Goal: Task Accomplishment & Management: Manage account settings

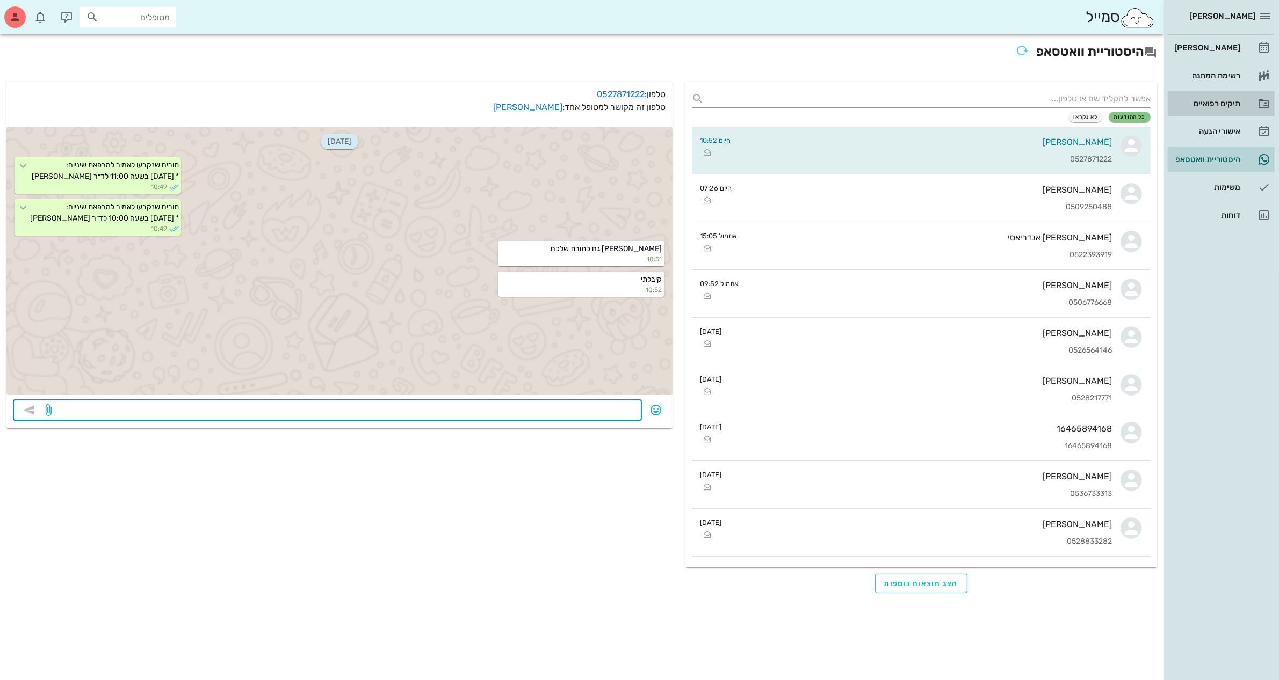
click at [1215, 98] on div "תיקים רפואיים" at bounding box center [1206, 103] width 68 height 17
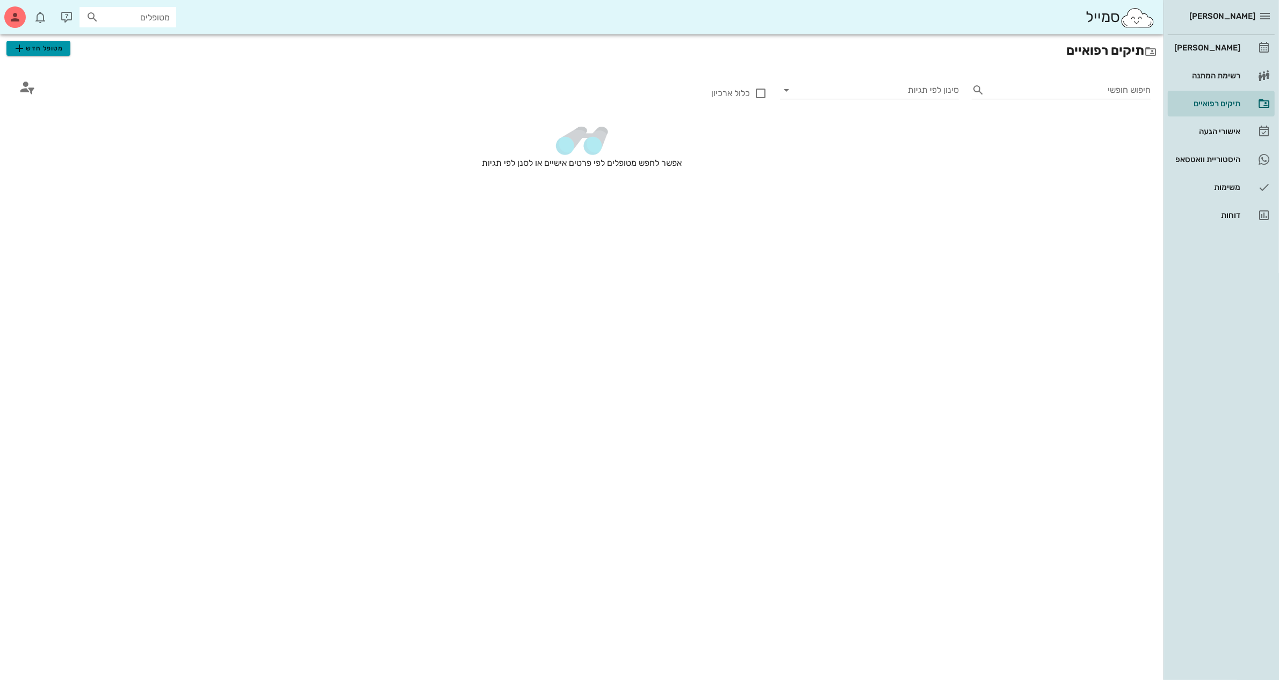
click at [31, 46] on span "מטופל חדש" at bounding box center [38, 48] width 50 height 13
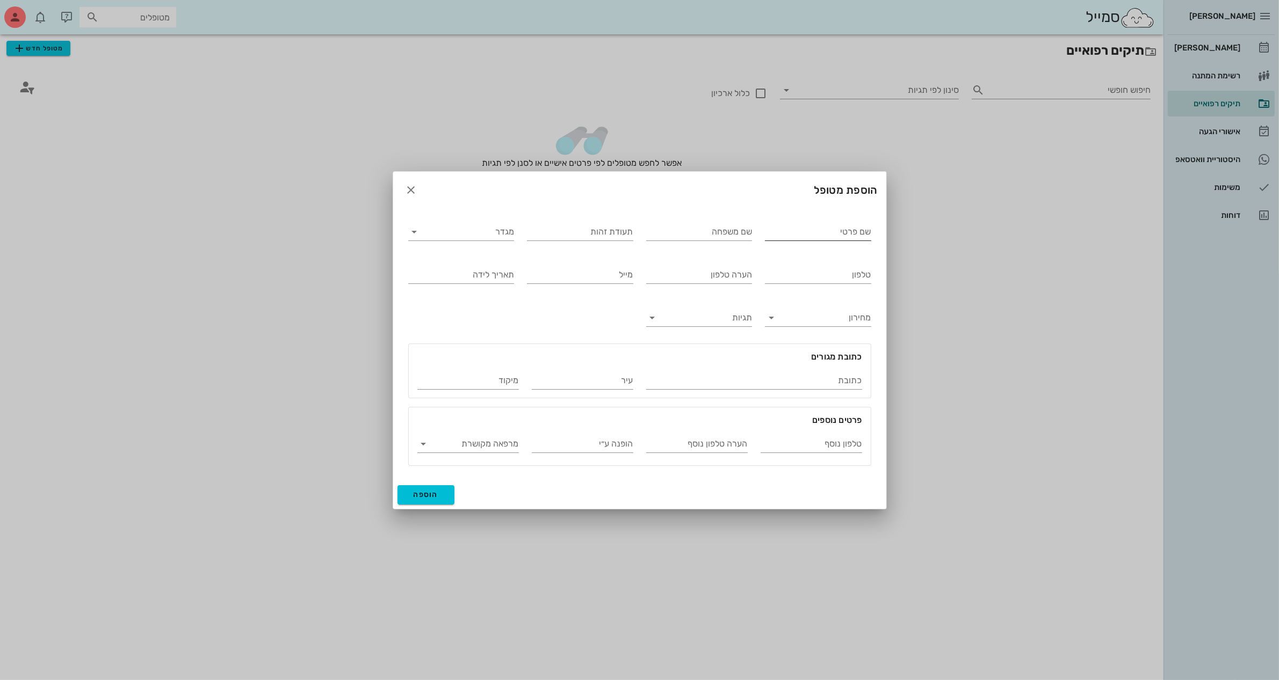
click at [786, 226] on input "שם פרטי" at bounding box center [818, 231] width 106 height 17
type input "[PERSON_NAME]"
click at [606, 235] on input "תעודת זהות" at bounding box center [580, 231] width 106 height 17
type input "025234386"
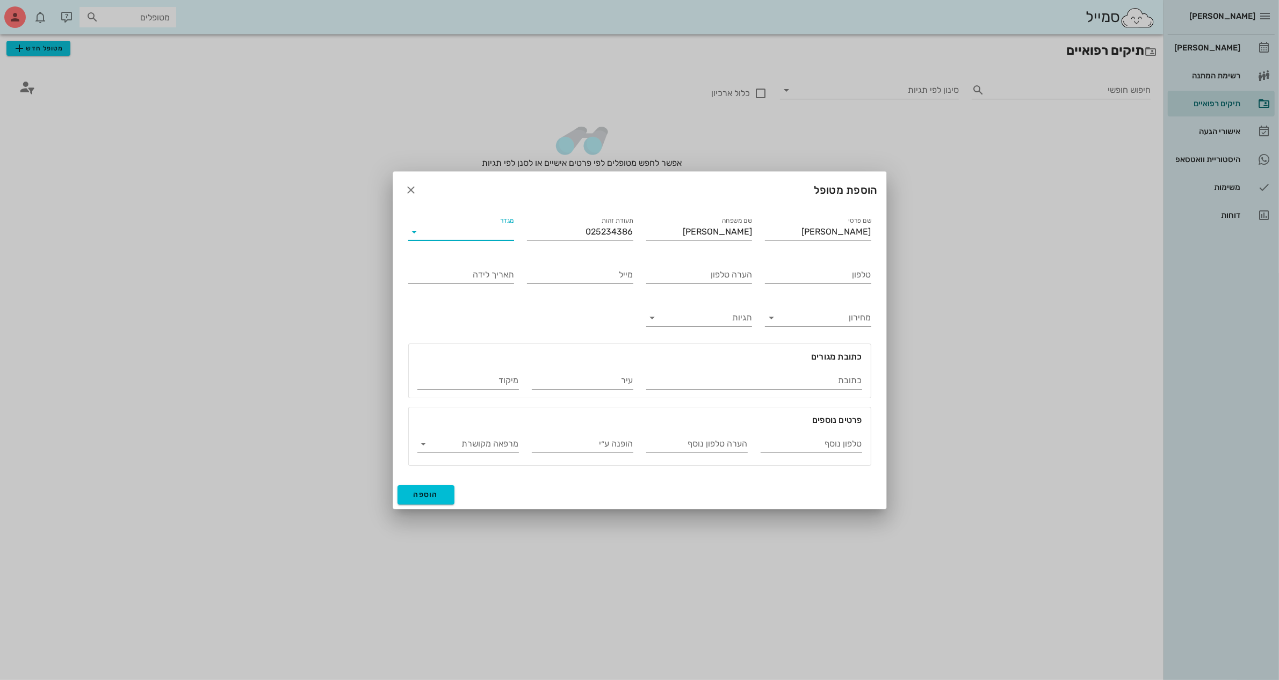
click at [478, 237] on input "מגדר" at bounding box center [469, 231] width 89 height 17
click at [478, 258] on div "נקבה" at bounding box center [461, 265] width 89 height 23
click at [480, 273] on input "תאריך לידה" at bounding box center [461, 274] width 106 height 17
type input "[DATE]"
click at [800, 277] on input "טלפון" at bounding box center [818, 274] width 106 height 17
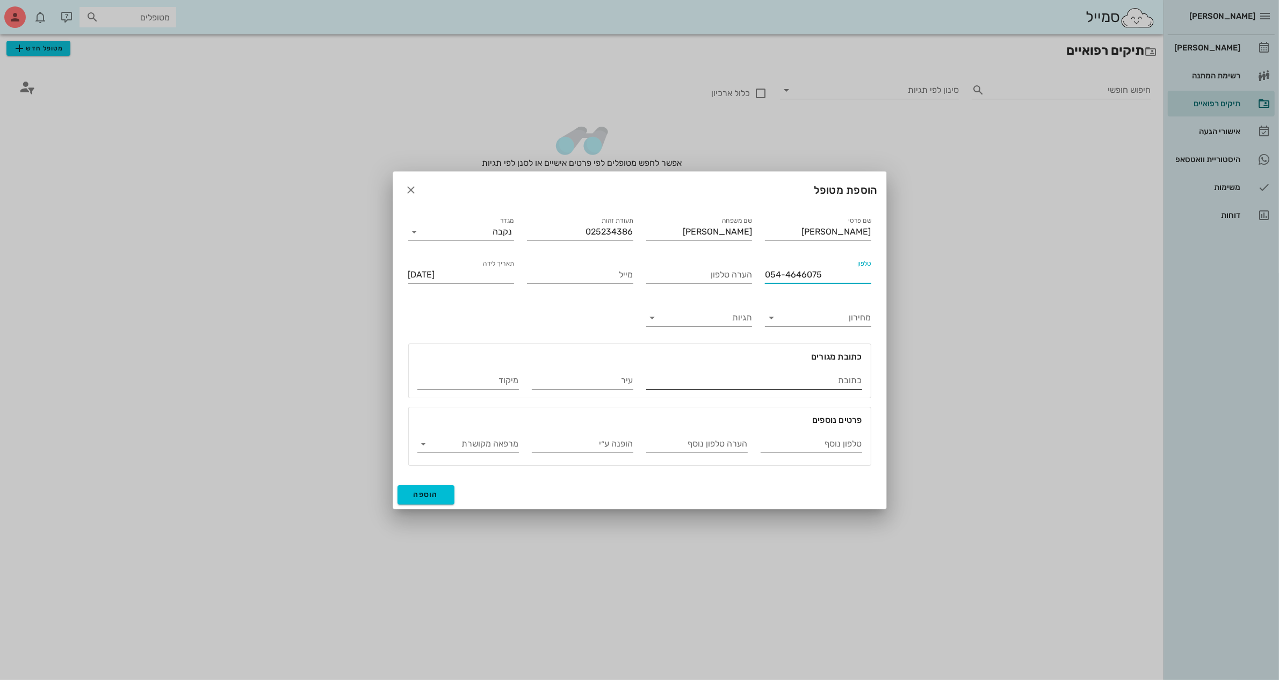
type input "054-4646075"
click at [819, 379] on input "כתובת" at bounding box center [754, 380] width 216 height 17
type input "[PERSON_NAME] 31"
type input "רמלה"
click at [425, 490] on span "הוספה" at bounding box center [426, 494] width 25 height 9
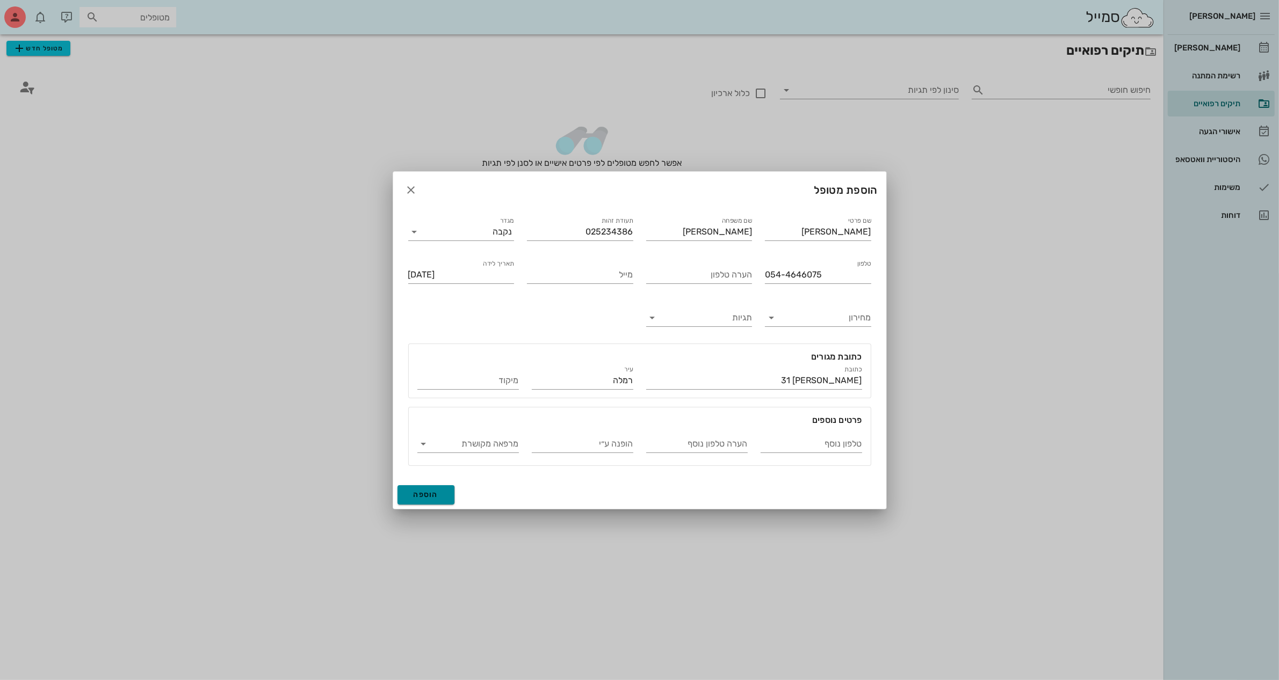
type input "[DATE]"
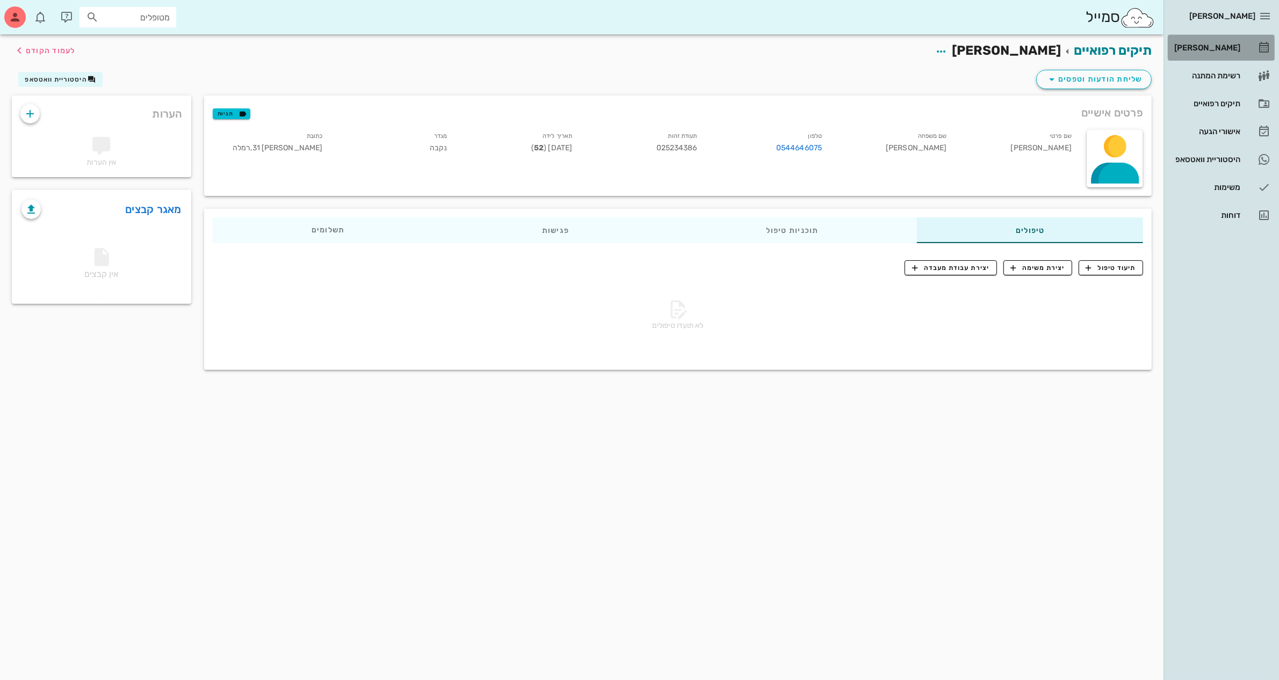
click at [1202, 43] on div "[PERSON_NAME]" at bounding box center [1206, 47] width 68 height 9
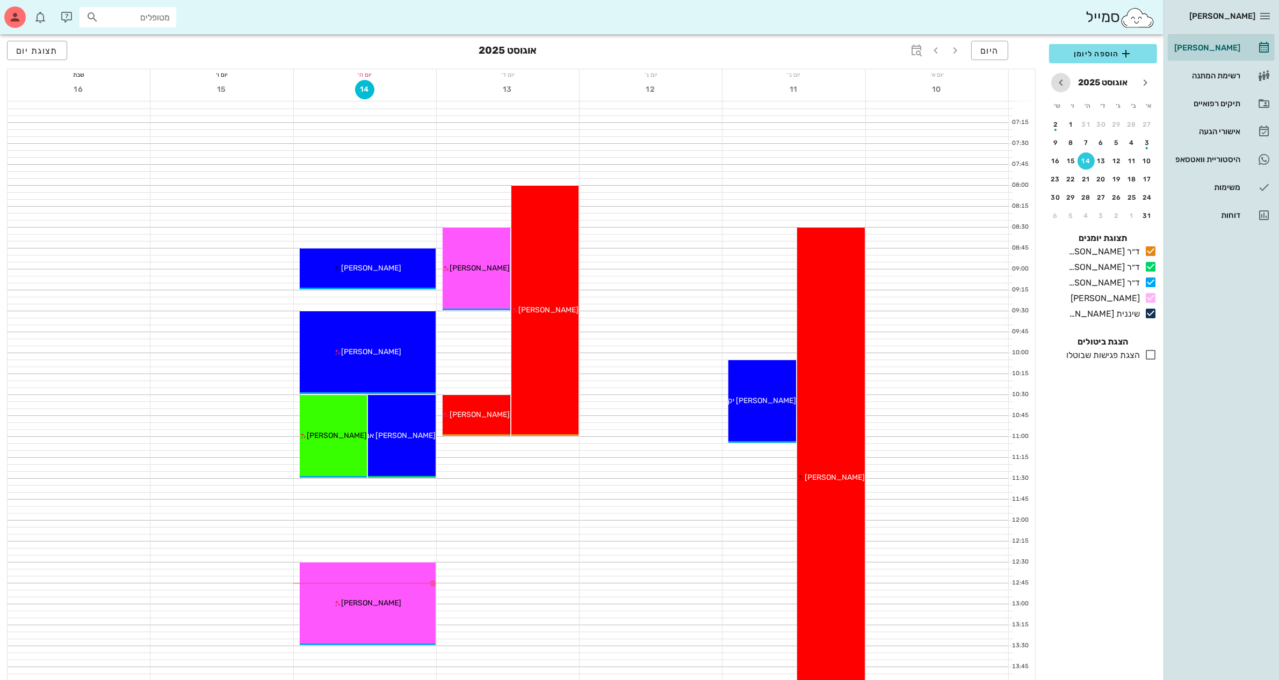
click at [1054, 81] on icon "חודש הבא" at bounding box center [1060, 82] width 13 height 13
click at [1080, 178] on div "25" at bounding box center [1085, 180] width 17 height 8
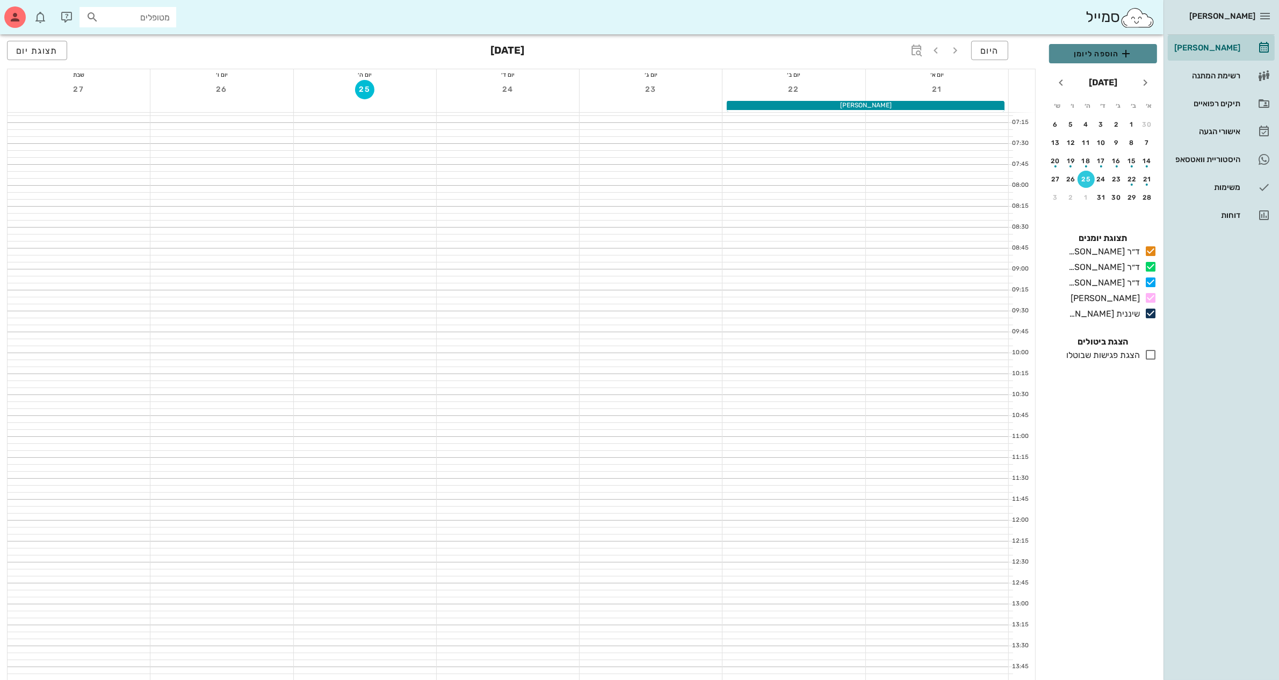
click at [1096, 57] on span "הוספה ליומן" at bounding box center [1102, 53] width 91 height 13
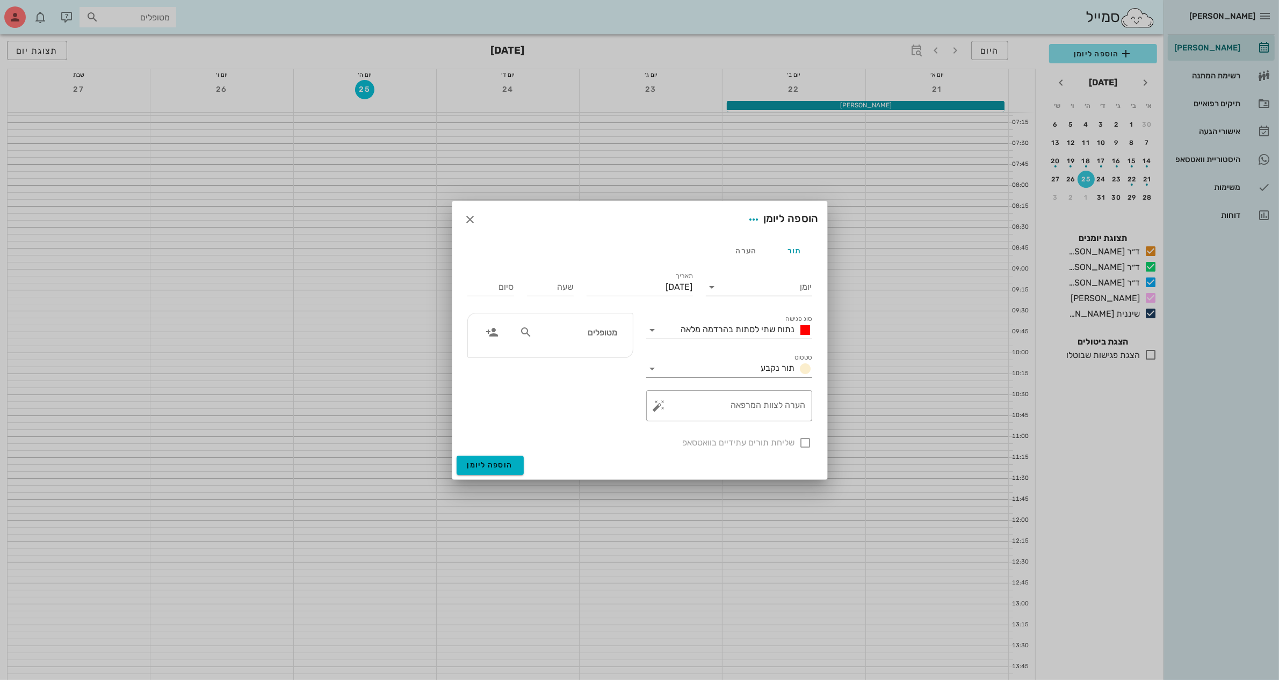
click at [748, 286] on input "יומן" at bounding box center [766, 287] width 91 height 17
click at [761, 294] on div "ד״ר [PERSON_NAME]" at bounding box center [761, 296] width 95 height 10
click at [554, 286] on input "שעה" at bounding box center [550, 287] width 47 height 17
type input "11:00"
click at [456, 456] on button "הוספה ליומן" at bounding box center [489, 465] width 67 height 19
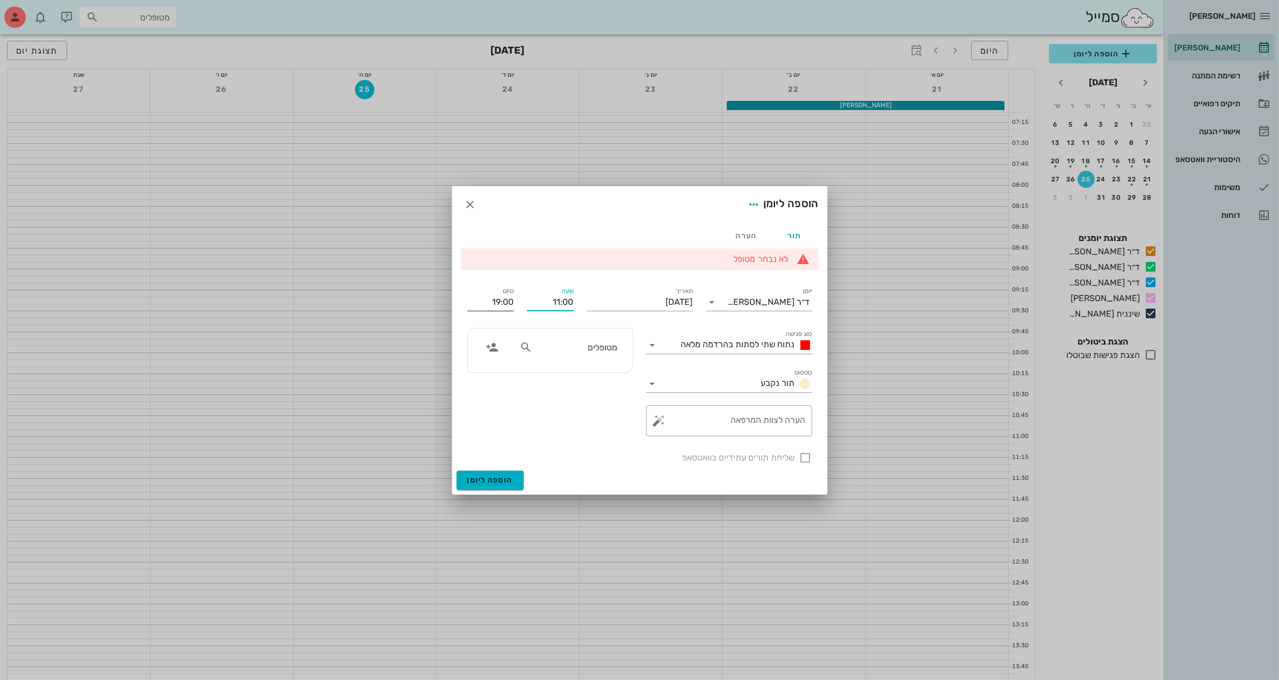
click at [497, 305] on input "19:00" at bounding box center [490, 302] width 47 height 17
click at [705, 344] on span "נתוח שתי לסתות בהרדמה מלאה" at bounding box center [738, 344] width 114 height 10
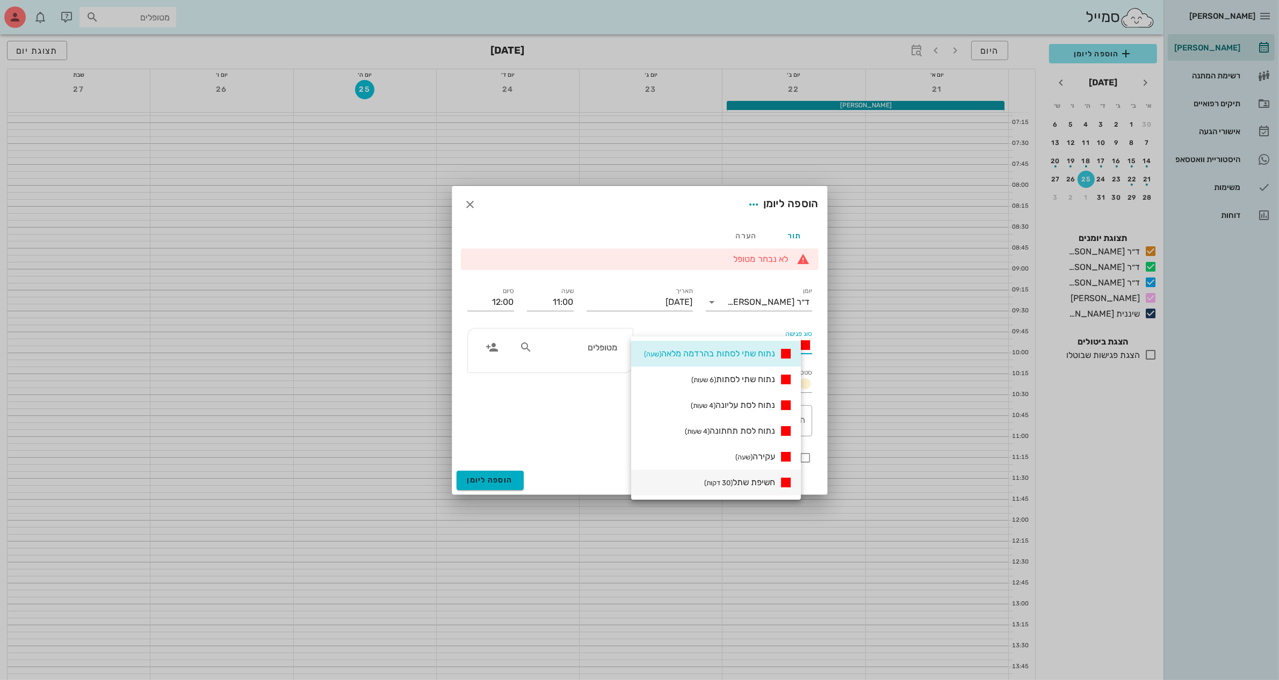
click at [753, 474] on div "חשיפת שתל (30 דקות)" at bounding box center [716, 483] width 170 height 26
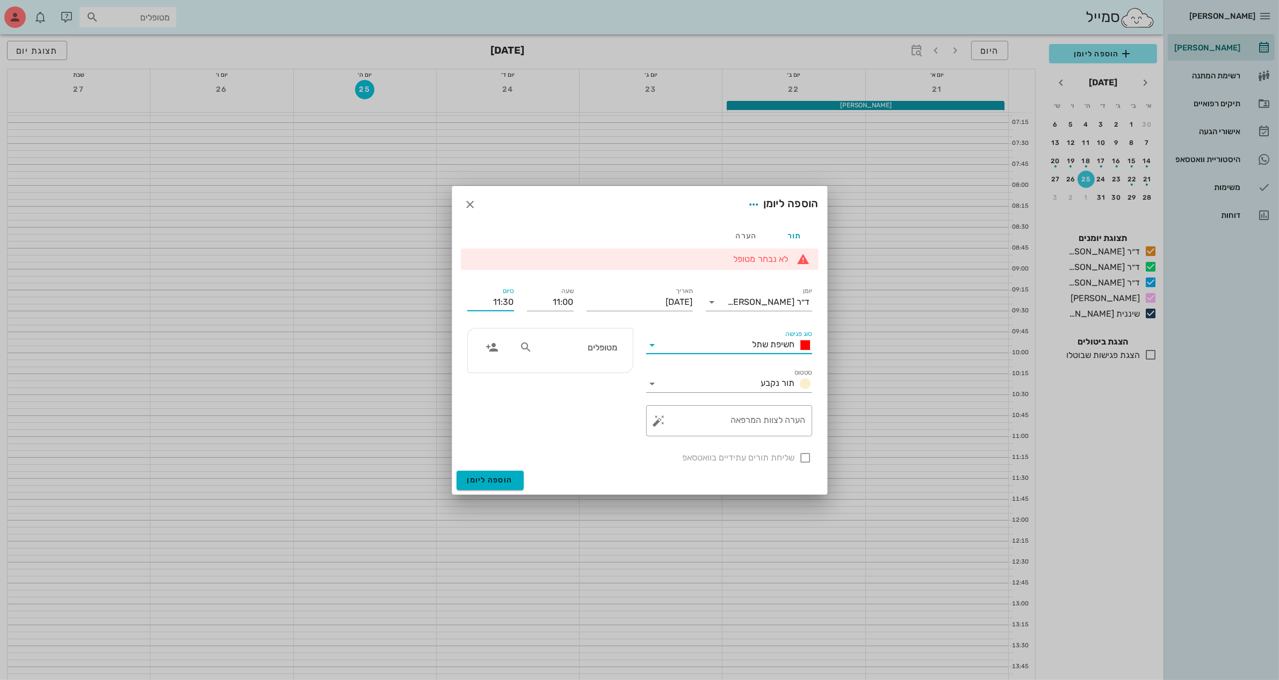
click at [505, 299] on input "11:30" at bounding box center [490, 302] width 47 height 17
click at [495, 368] on div "12:00 (שעה)" at bounding box center [462, 372] width 65 height 9
type input "12:00"
click at [768, 425] on textarea "הערה לצוות המרפאה" at bounding box center [733, 424] width 144 height 26
type textarea "חשיפת שתלים"
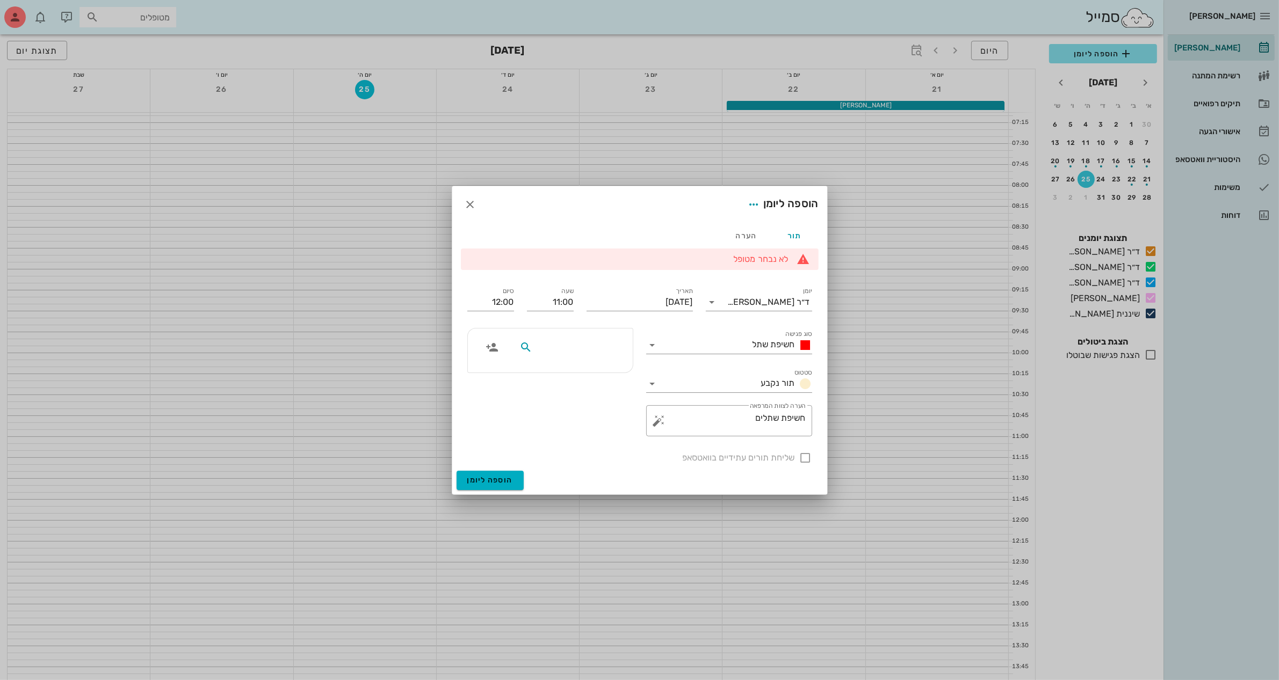
click at [617, 349] on input "text" at bounding box center [575, 347] width 83 height 14
type input "אי"
click at [597, 369] on div "[PERSON_NAME] 025234386" at bounding box center [556, 371] width 118 height 9
click at [806, 458] on div at bounding box center [805, 458] width 18 height 18
checkbox input "true"
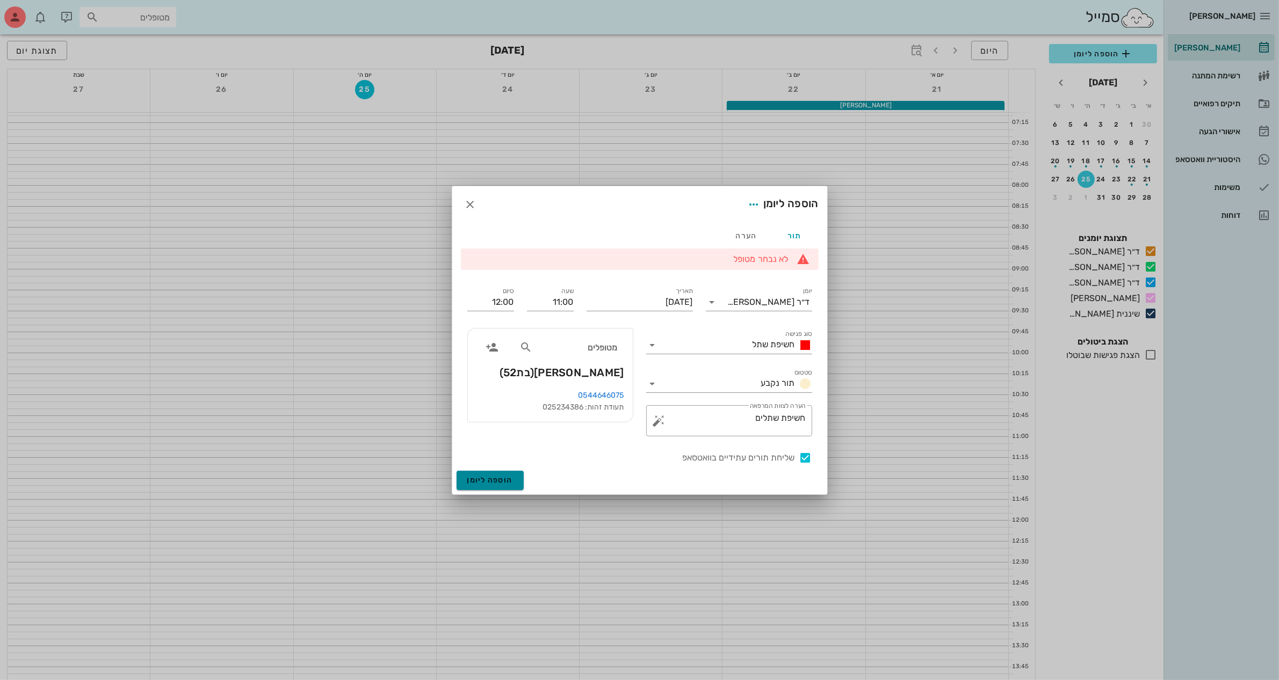
click at [488, 477] on span "הוספה ליומן" at bounding box center [490, 480] width 46 height 9
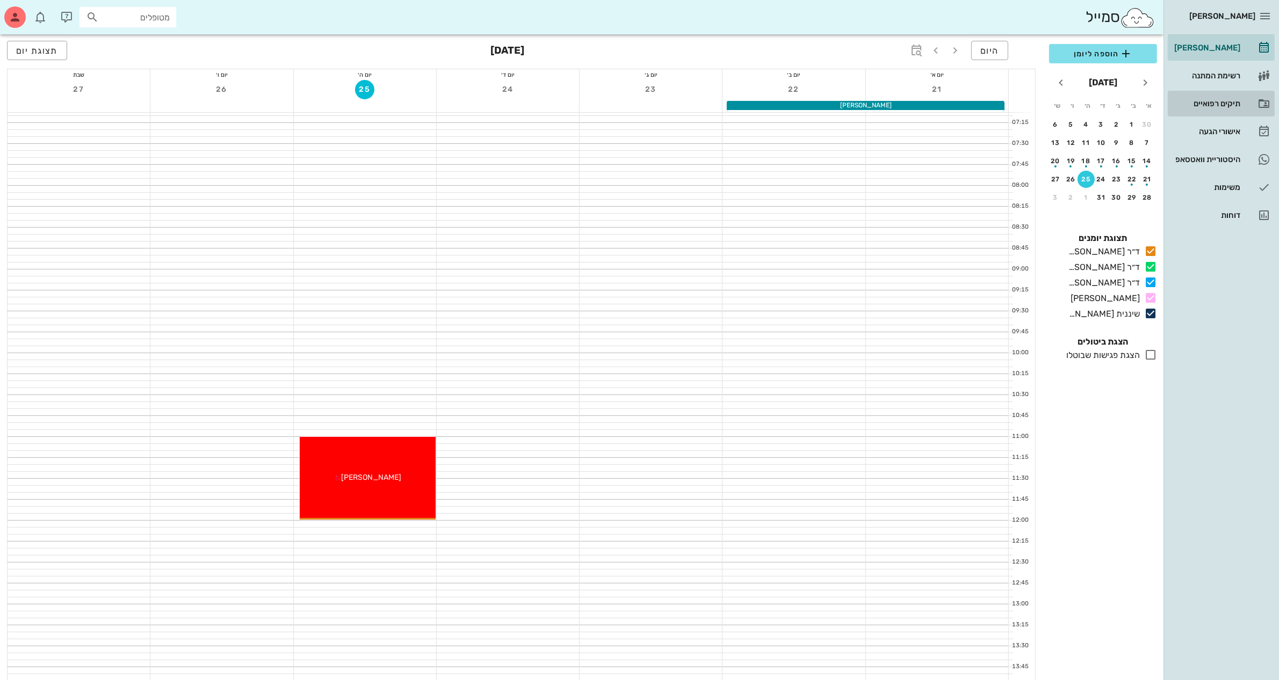
click at [1223, 99] on div "תיקים רפואיים" at bounding box center [1206, 103] width 68 height 9
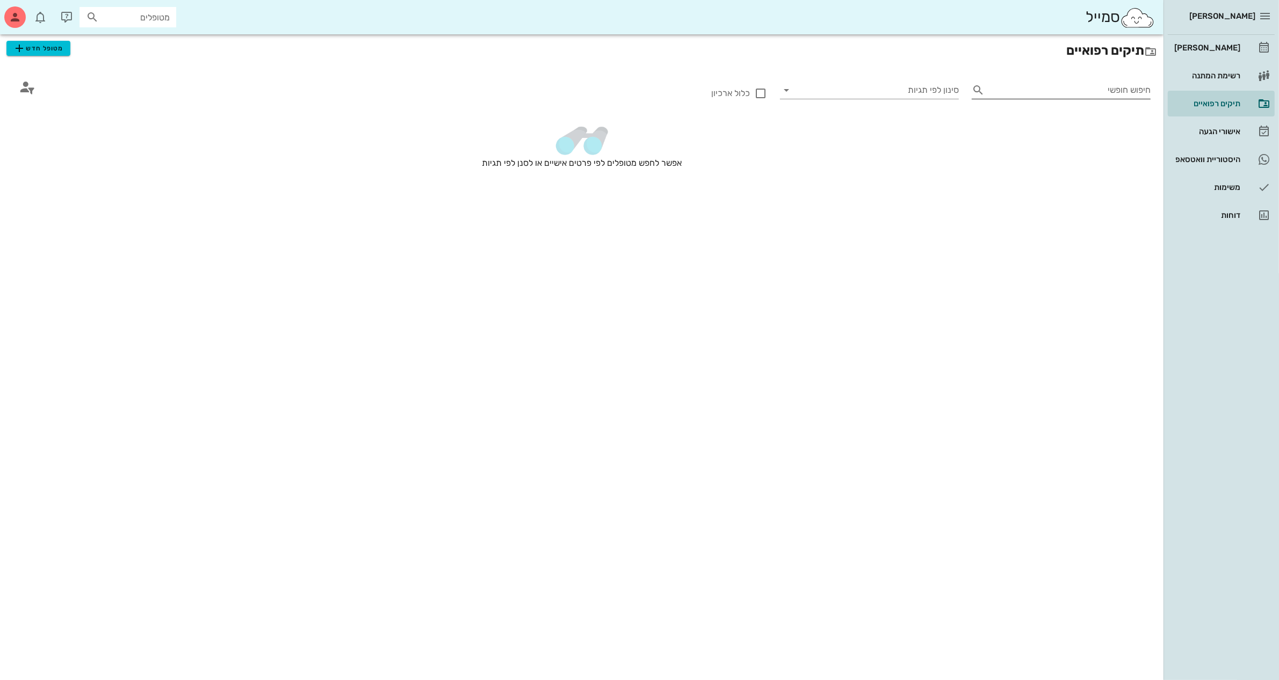
click at [1118, 91] on input "חיפוש חופשי" at bounding box center [1070, 90] width 162 height 17
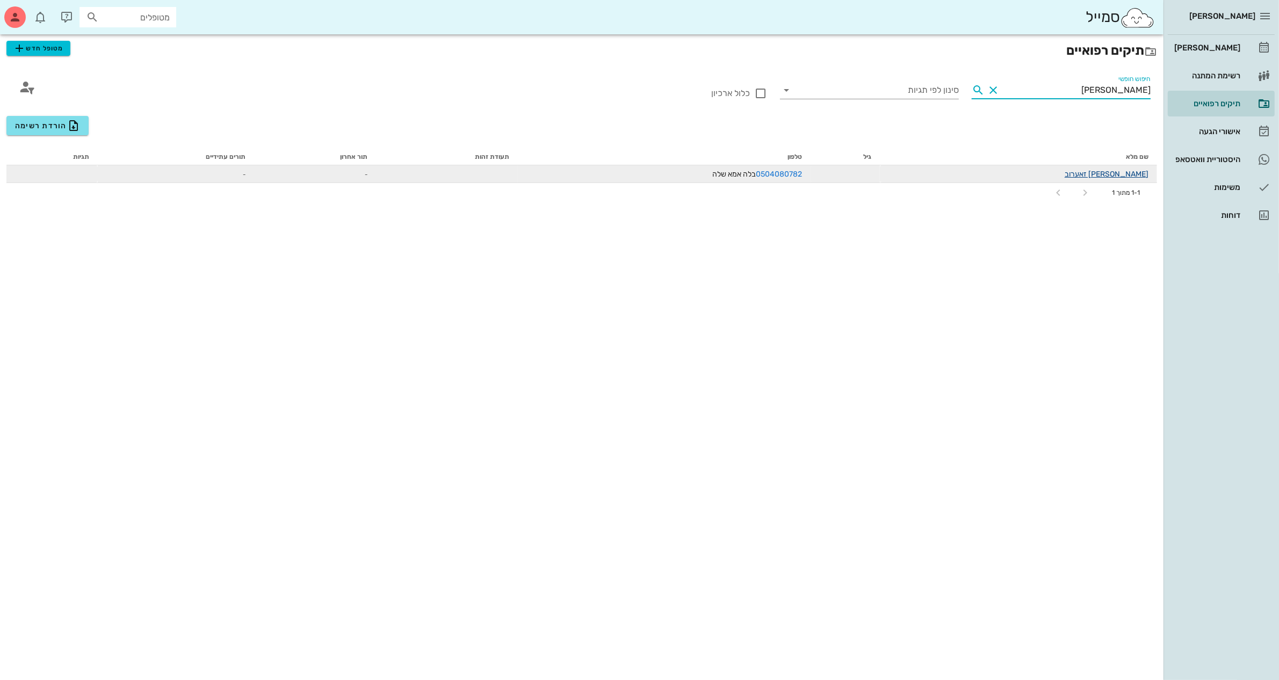
type input "[PERSON_NAME]"
click at [1128, 171] on link "[PERSON_NAME] זאערוב" at bounding box center [1106, 174] width 84 height 9
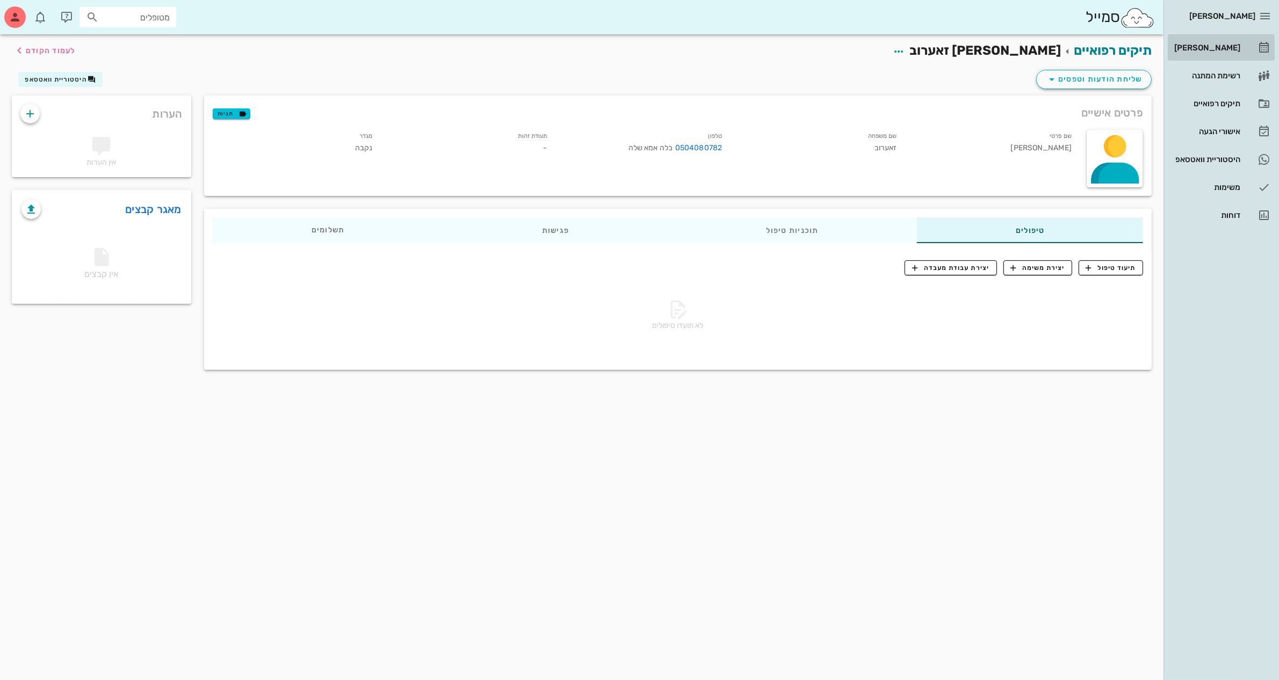
click at [1207, 46] on div "[PERSON_NAME]" at bounding box center [1206, 47] width 68 height 9
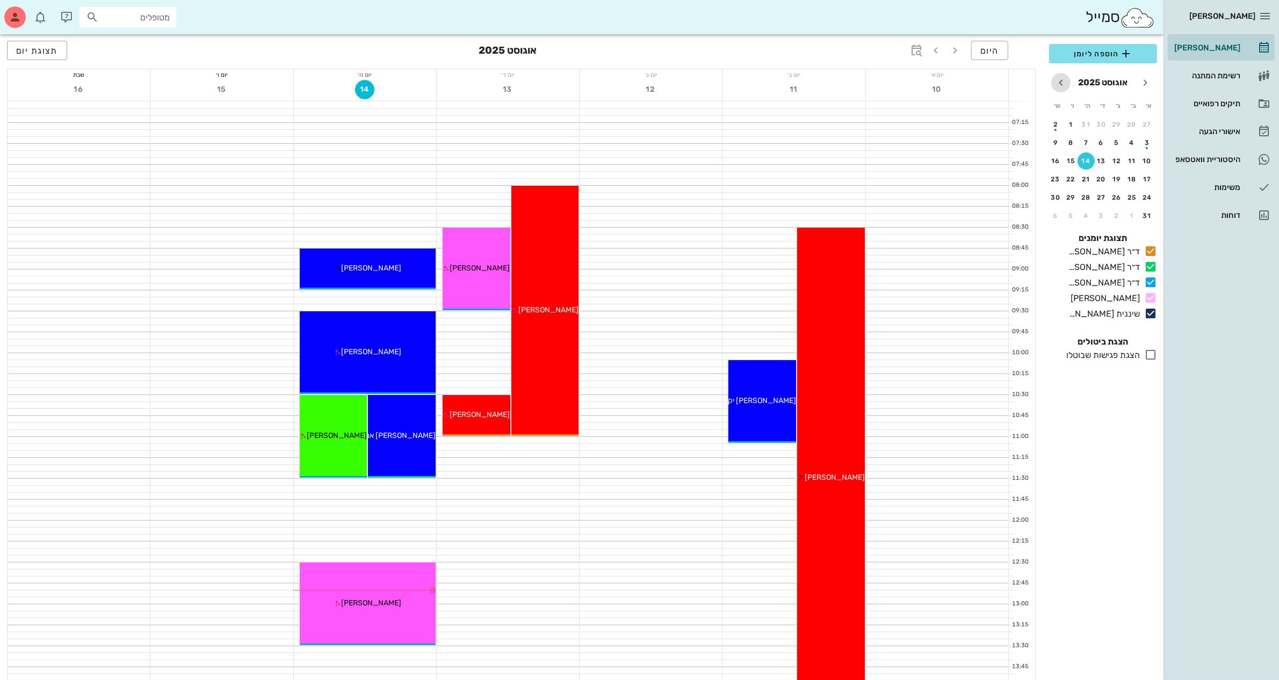
click at [1060, 79] on icon "חודש הבא" at bounding box center [1060, 82] width 13 height 13
drag, startPoint x: 1225, startPoint y: 101, endPoint x: 1190, endPoint y: 109, distance: 36.3
click at [1225, 100] on div "תיקים רפואיים" at bounding box center [1206, 103] width 68 height 9
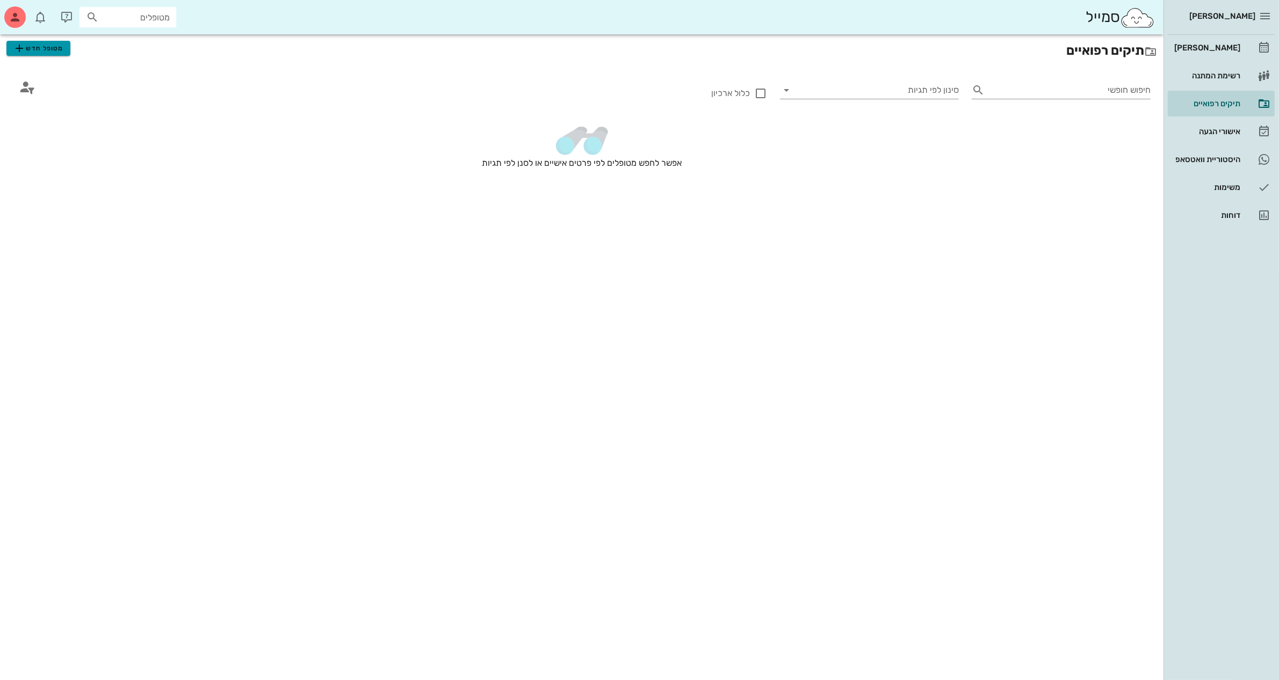
click at [57, 51] on span "מטופל חדש" at bounding box center [38, 48] width 50 height 13
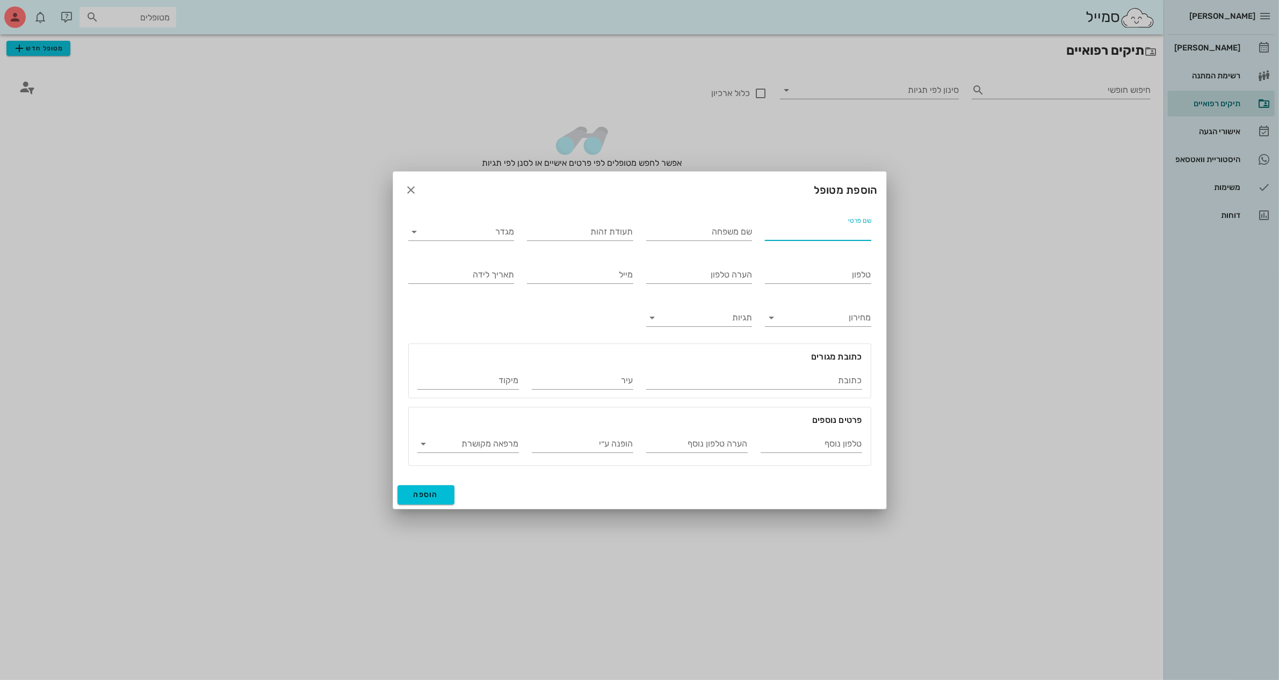
click at [828, 234] on input "שם פרטי" at bounding box center [818, 231] width 106 height 17
type input "[PERSON_NAME]"
click at [499, 231] on input "מגדר" at bounding box center [469, 231] width 89 height 17
click at [507, 267] on div "נקבה" at bounding box center [461, 266] width 106 height 26
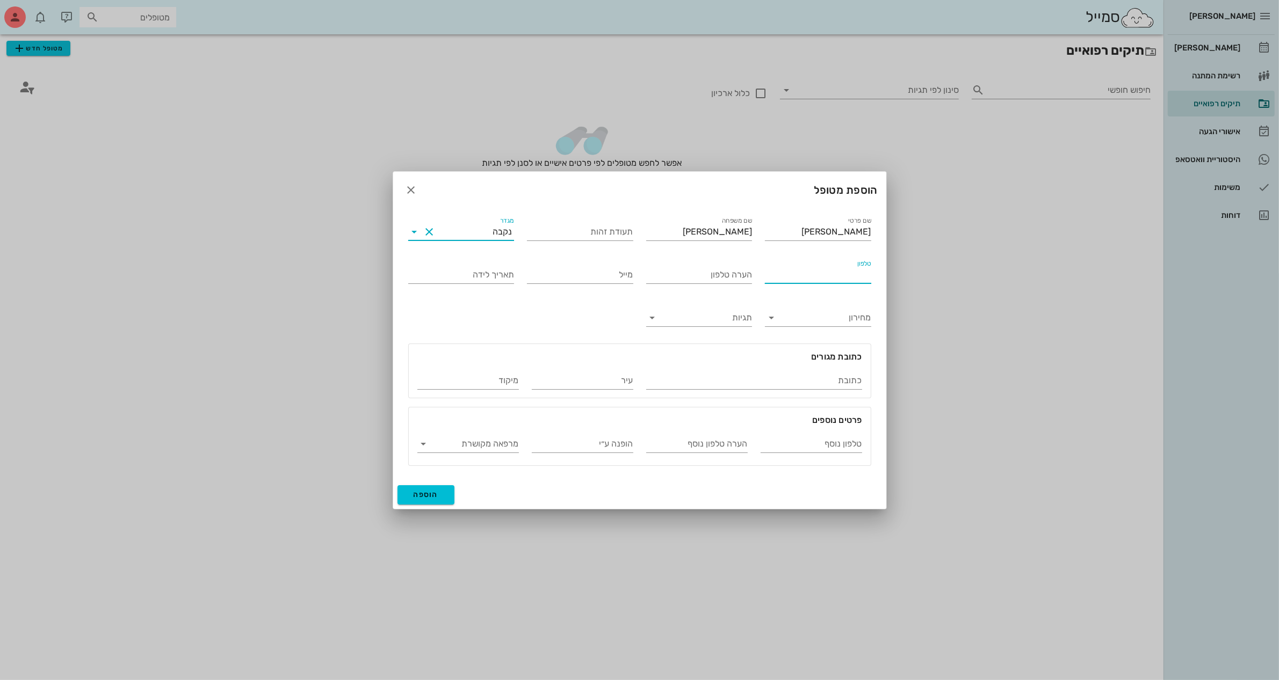
click at [844, 278] on input "טלפון" at bounding box center [818, 274] width 106 height 17
type input "050-8343490"
click at [427, 493] on span "הוספה" at bounding box center [426, 494] width 25 height 9
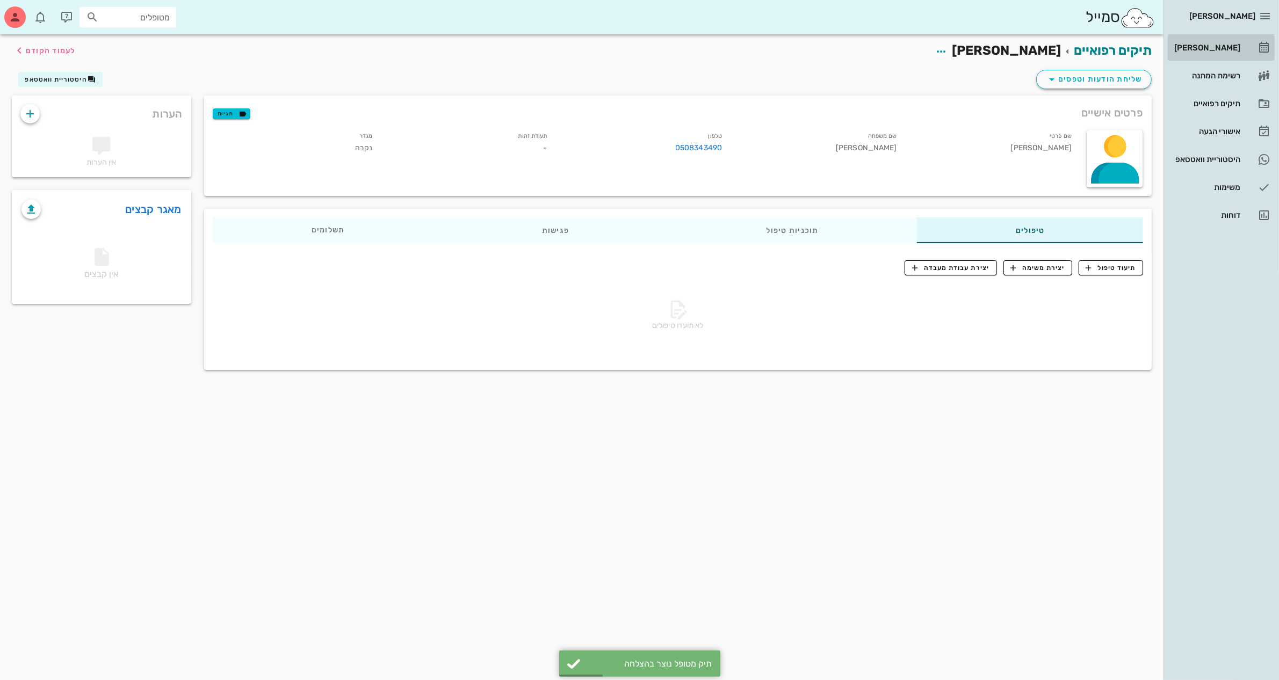
click at [1214, 43] on div "[PERSON_NAME]" at bounding box center [1206, 47] width 68 height 9
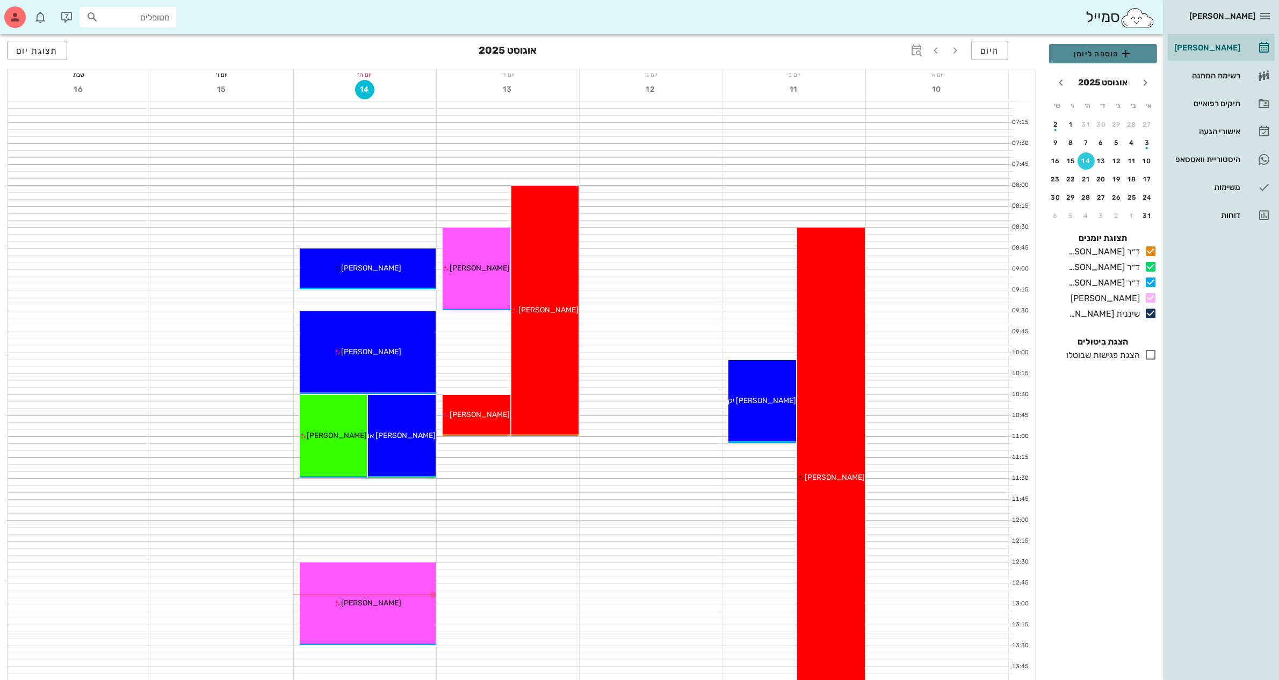
click at [1105, 51] on span "הוספה ליומן" at bounding box center [1102, 53] width 91 height 13
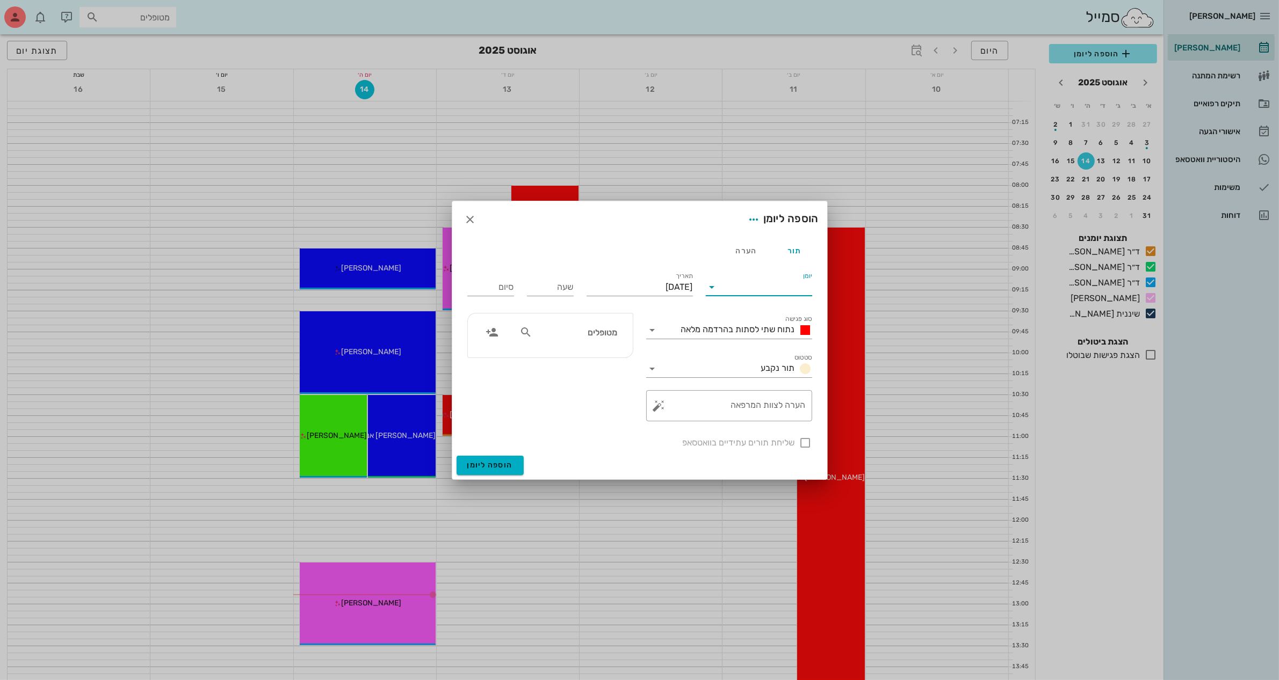
click at [774, 281] on input "יומן" at bounding box center [766, 287] width 91 height 17
click at [774, 293] on div "ד״ר [PERSON_NAME]" at bounding box center [761, 296] width 95 height 10
click at [628, 284] on input "[DATE]" at bounding box center [639, 287] width 106 height 17
click at [618, 407] on div "21" at bounding box center [615, 410] width 17 height 8
type input "[DATE]"
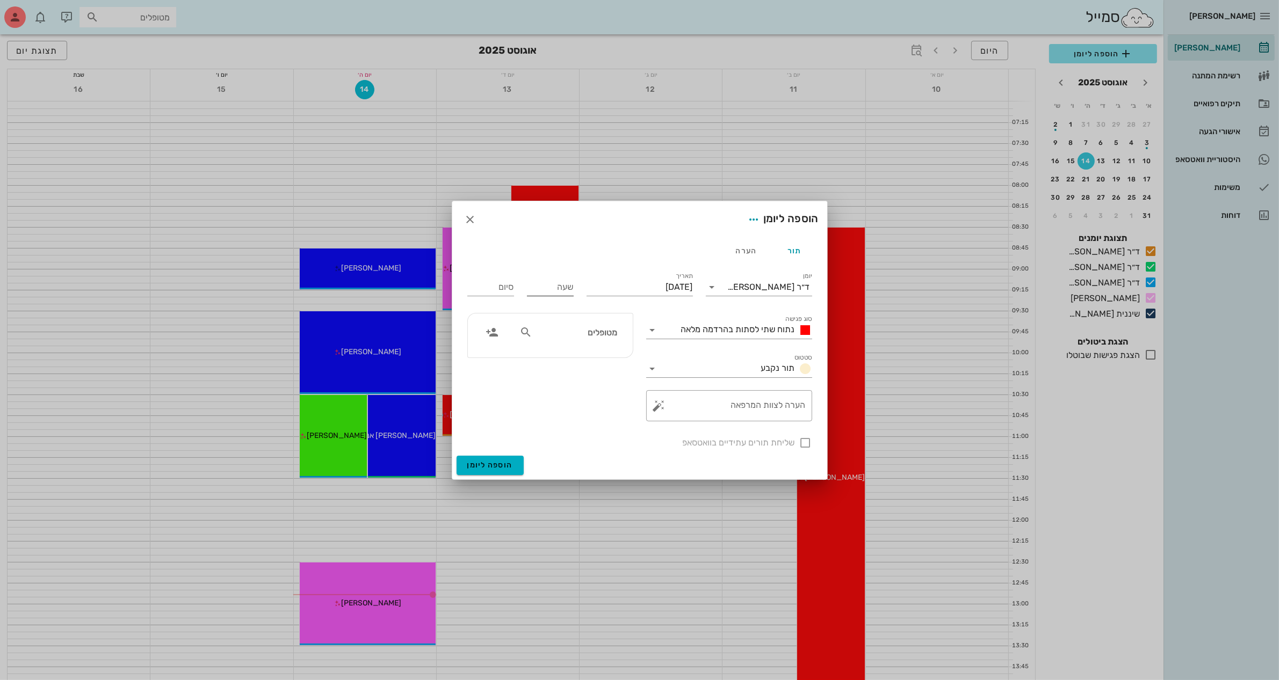
click at [541, 286] on input "שעה" at bounding box center [550, 287] width 47 height 17
type input "13:30"
click at [470, 288] on input "21:30" at bounding box center [490, 287] width 47 height 17
type input "2"
type input "15:00"
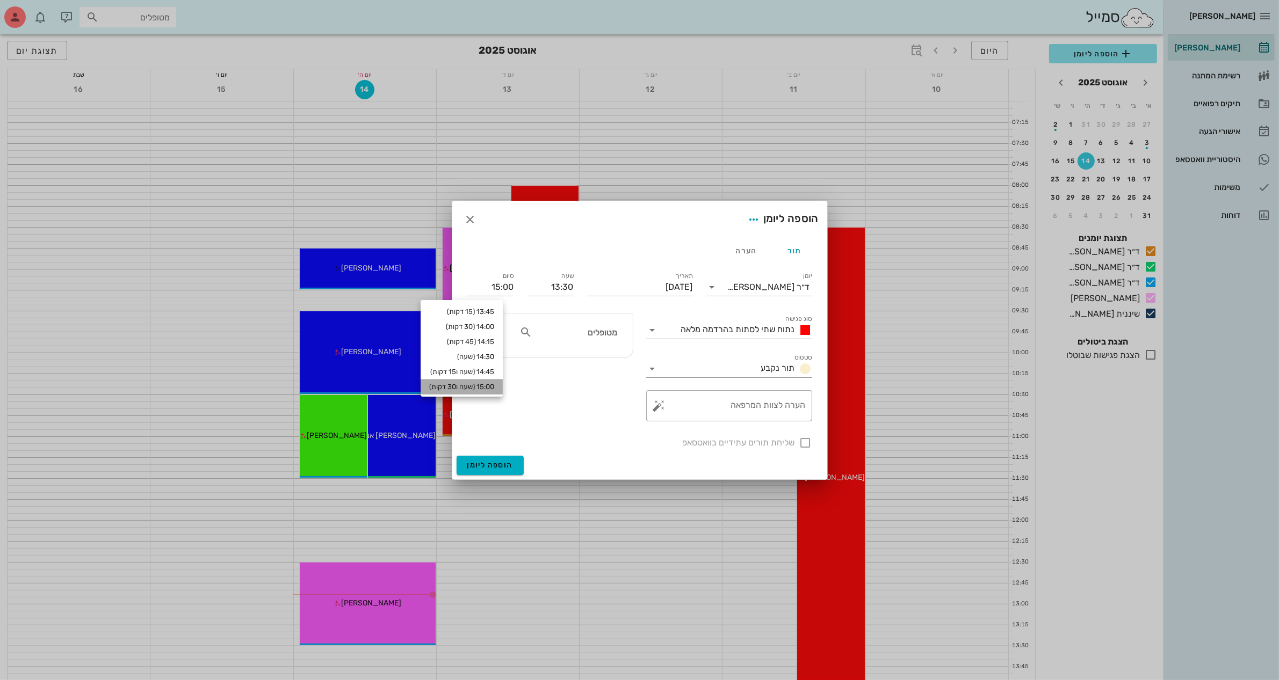
click at [494, 387] on div "15:00 (שעה ו30 דקות)" at bounding box center [461, 387] width 65 height 9
click at [693, 328] on span "נתוח שתי לסתות בהרדמה מלאה" at bounding box center [738, 329] width 114 height 10
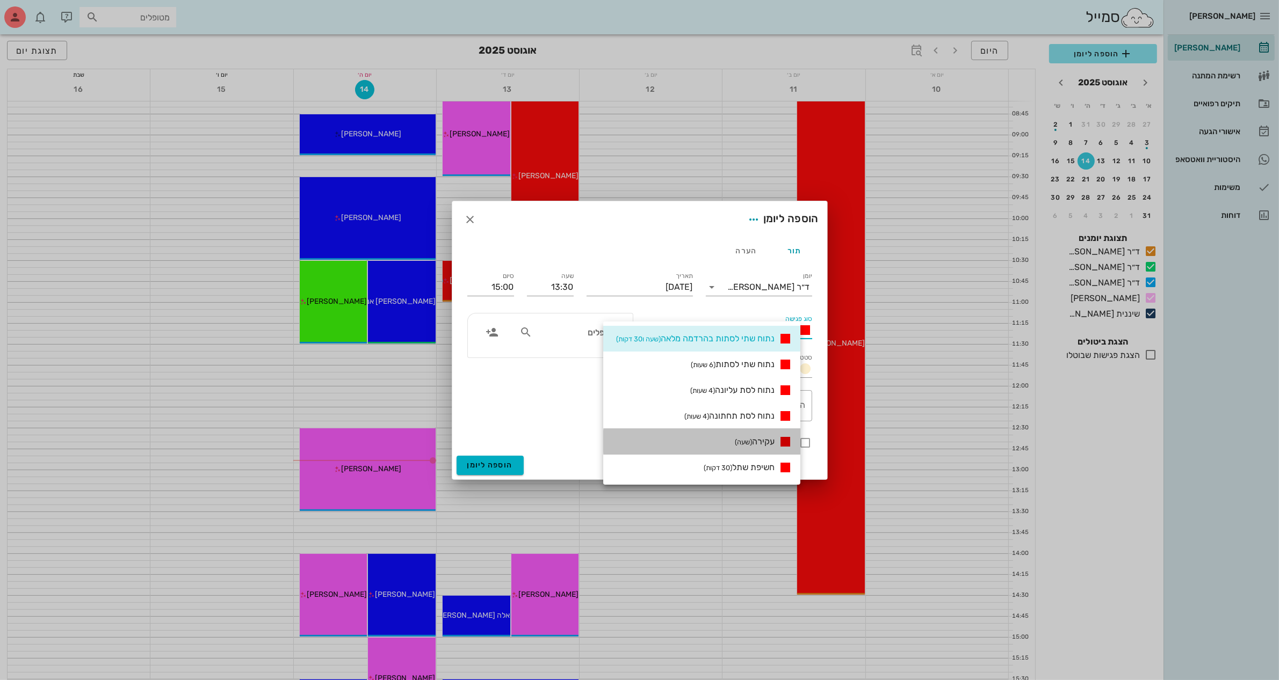
click at [772, 444] on span "עקירה (שעה)" at bounding box center [755, 442] width 40 height 10
type input "14:30"
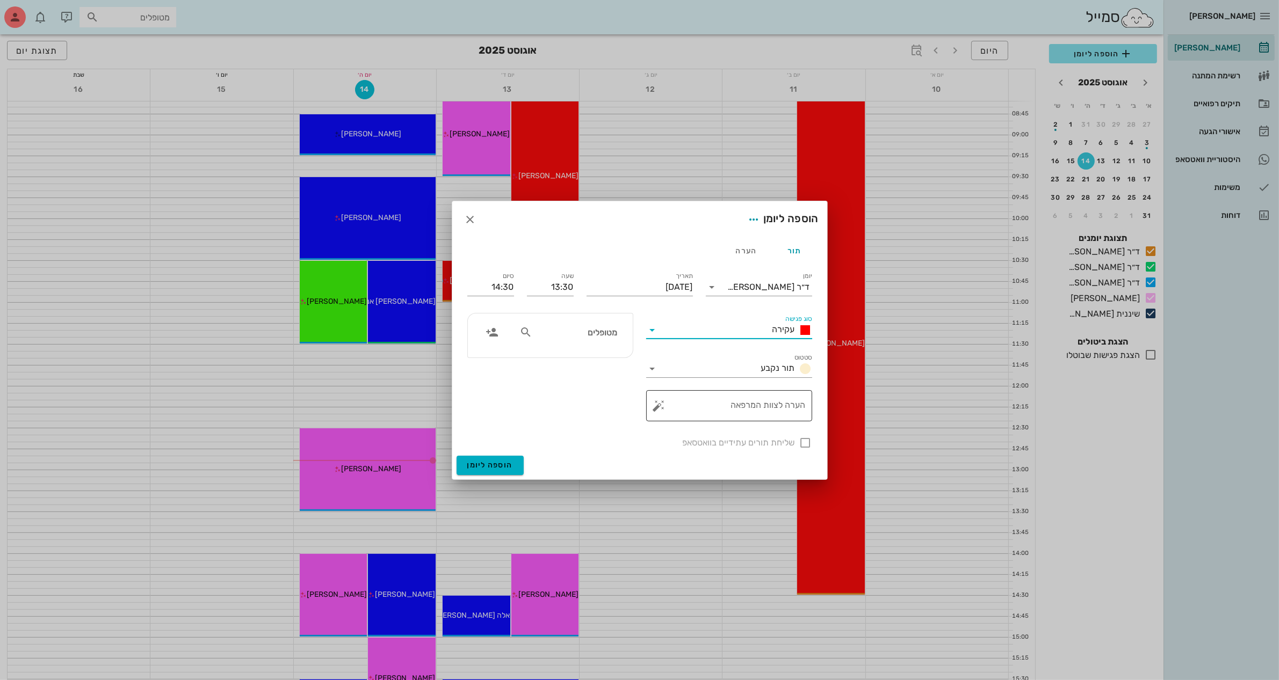
drag, startPoint x: 756, startPoint y: 416, endPoint x: 756, endPoint y: 401, distance: 15.0
click at [756, 412] on textarea "הערה לצוות המרפאה" at bounding box center [733, 409] width 144 height 26
type textarea "עקירה +2 שתלים"
click at [802, 438] on div "שליחת תורים עתידיים בוואטסאפ" at bounding box center [640, 442] width 358 height 28
click at [533, 333] on div at bounding box center [526, 332] width 15 height 13
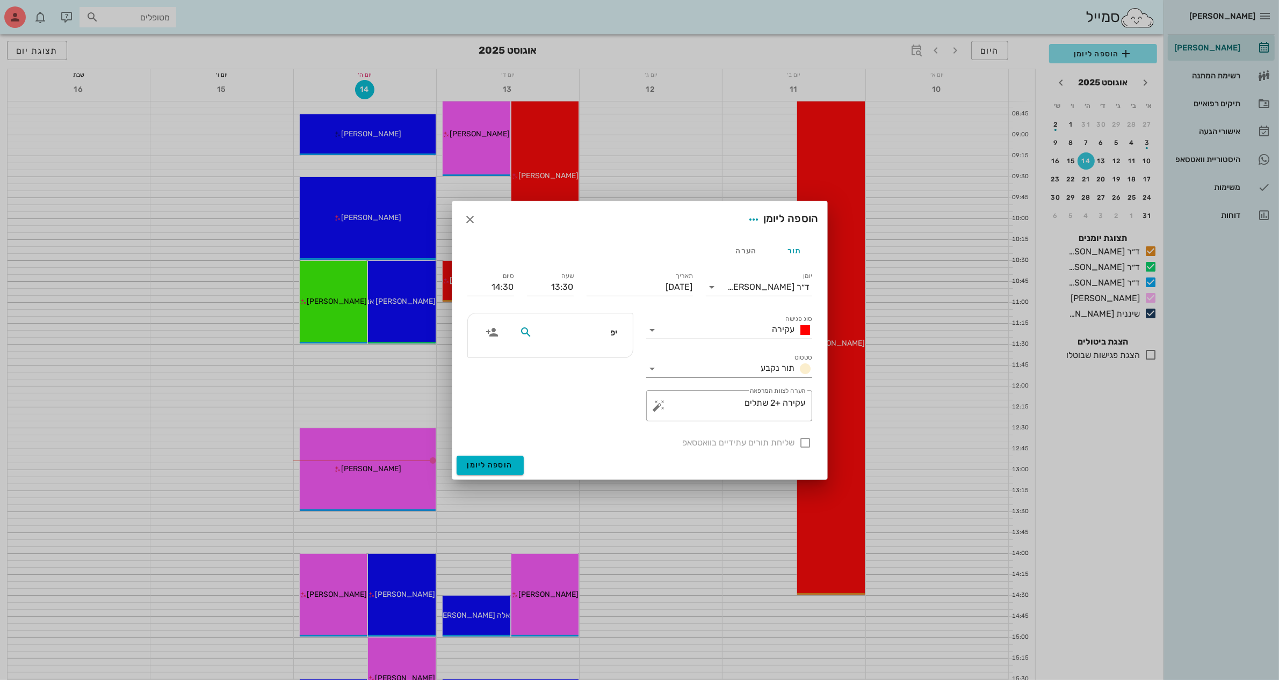
type input "[PERSON_NAME]"
click at [589, 356] on div "[PERSON_NAME]" at bounding box center [577, 356] width 110 height 9
click at [507, 283] on input "14:30" at bounding box center [490, 287] width 47 height 17
click at [494, 385] on div "15:00 (שעה ו30 דקות)" at bounding box center [461, 387] width 65 height 9
type input "15:00"
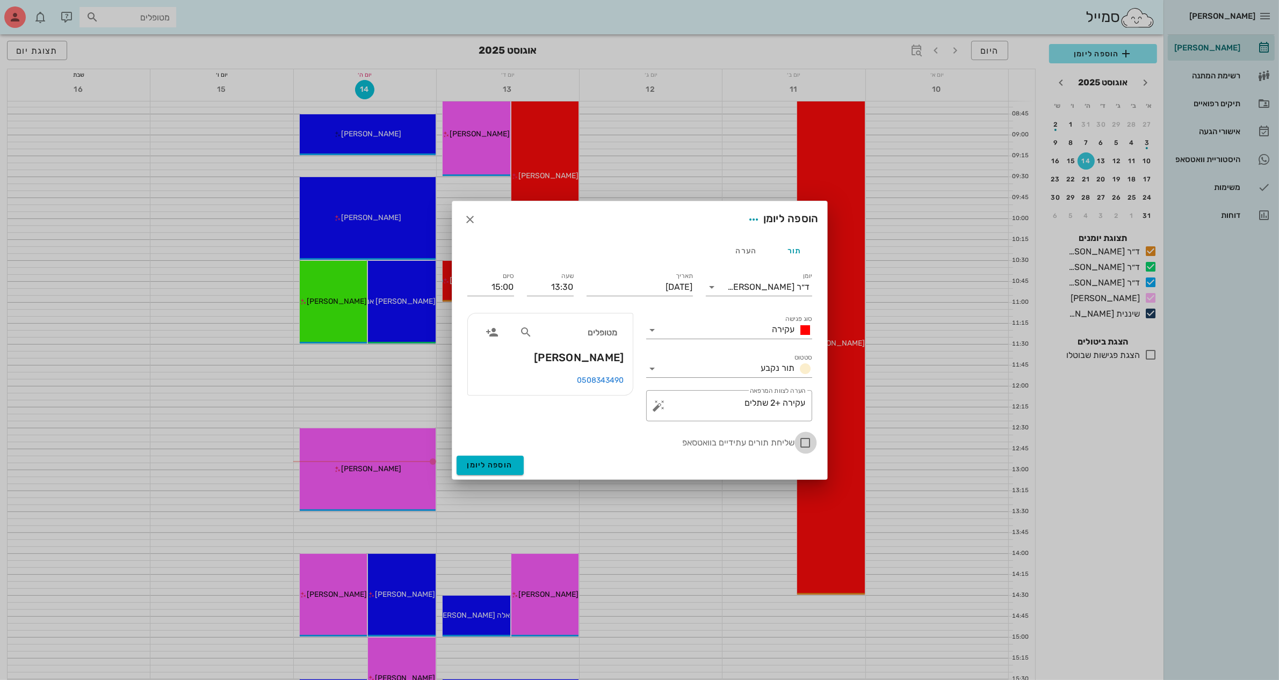
click at [804, 446] on div at bounding box center [805, 443] width 18 height 18
checkbox input "true"
click at [485, 467] on span "הוספה ליומן" at bounding box center [490, 465] width 46 height 9
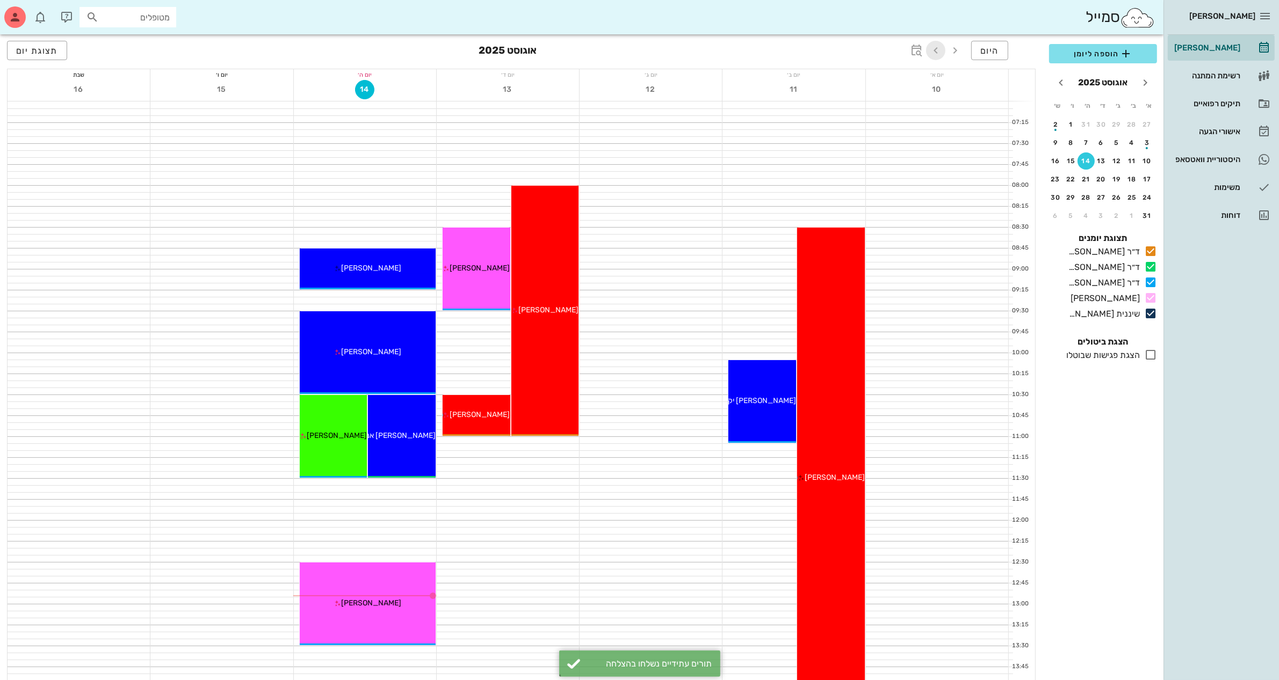
click at [933, 47] on icon "button" at bounding box center [935, 50] width 13 height 13
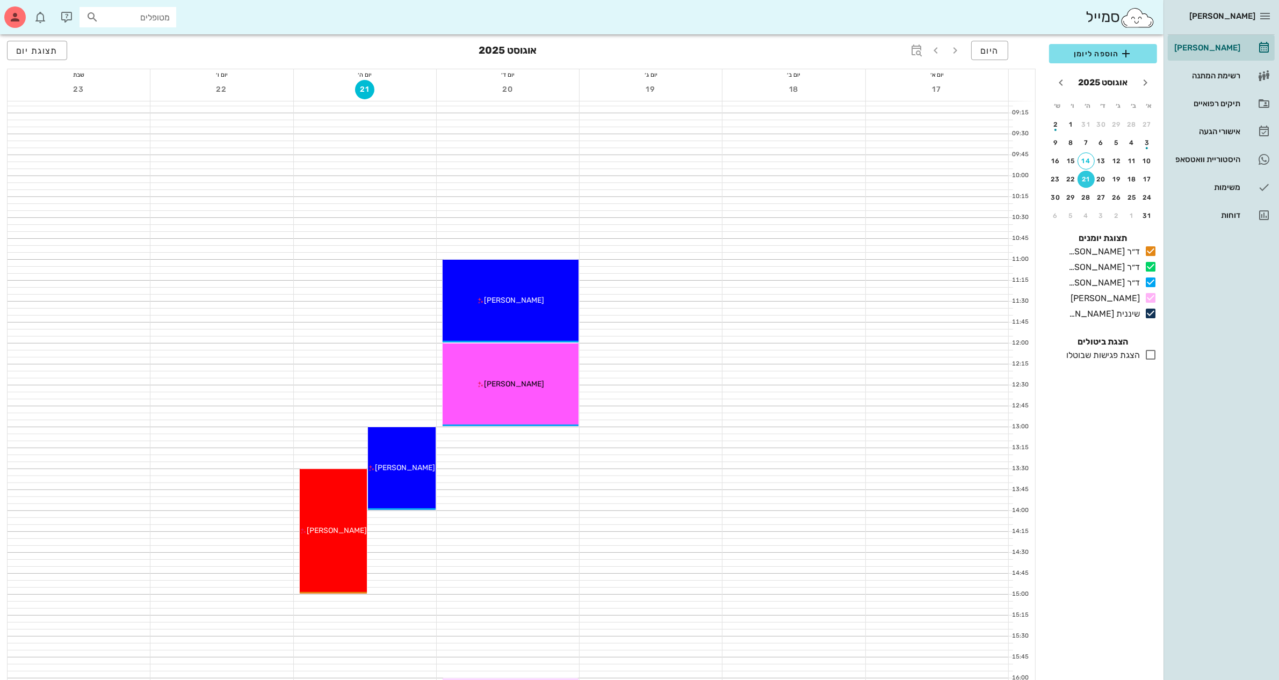
scroll to position [336, 0]
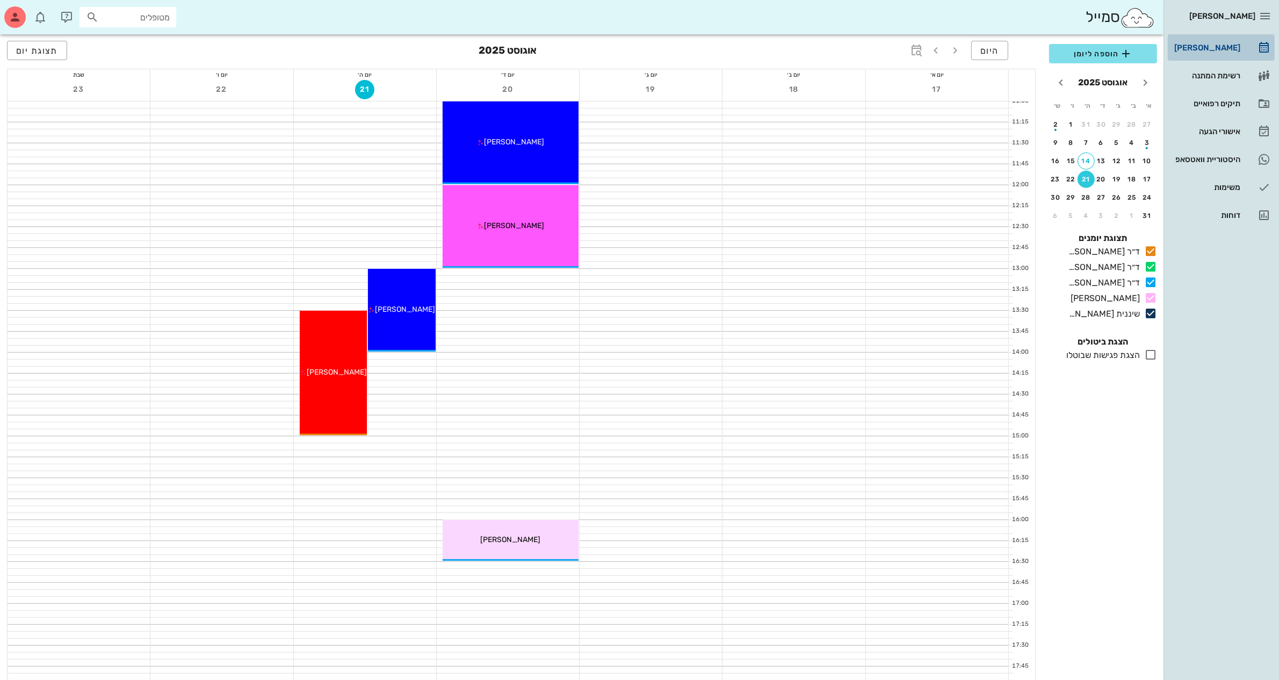
click at [1217, 45] on div "[PERSON_NAME]" at bounding box center [1206, 47] width 68 height 9
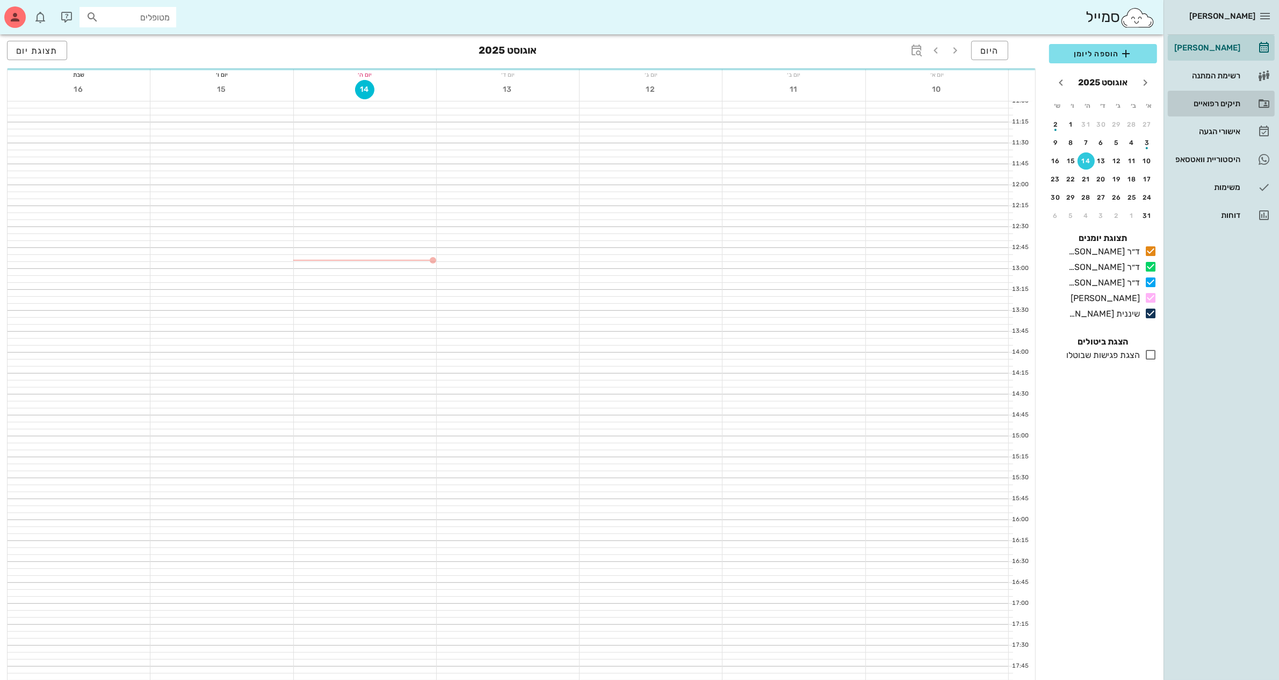
click at [1213, 104] on div "תיקים רפואיים" at bounding box center [1206, 103] width 68 height 9
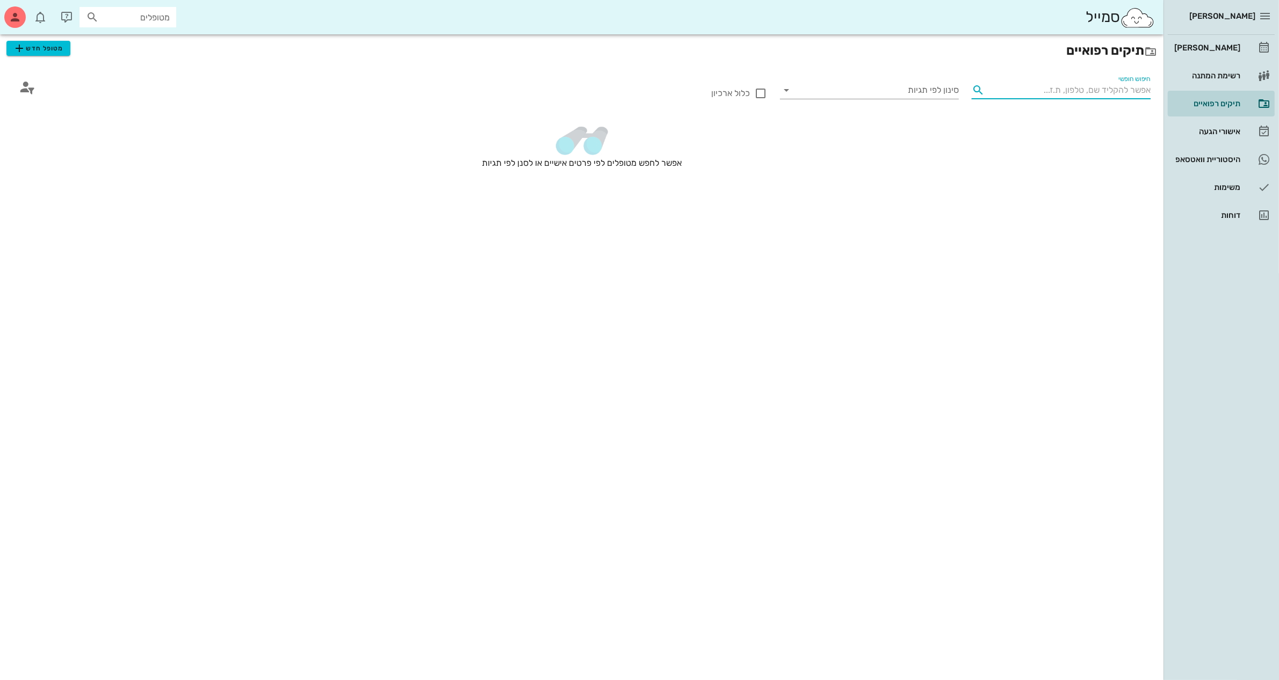
click at [1111, 89] on input "חיפוש חופשי" at bounding box center [1070, 90] width 162 height 17
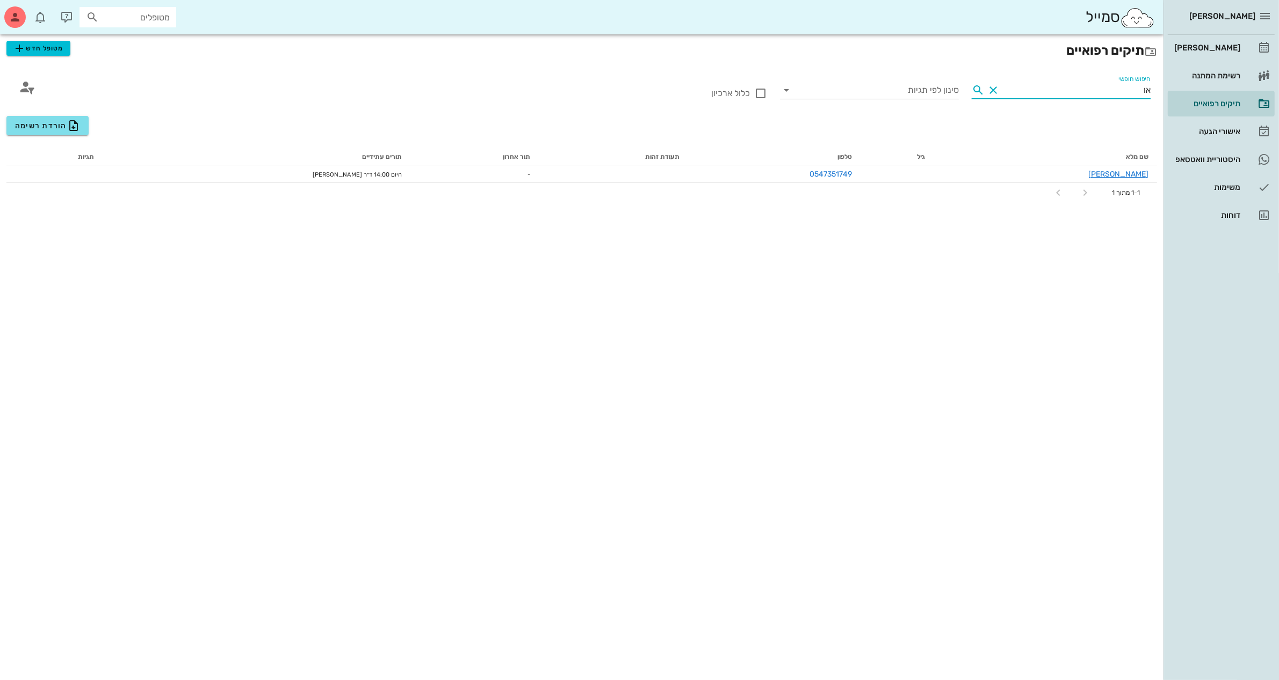
type input "א"
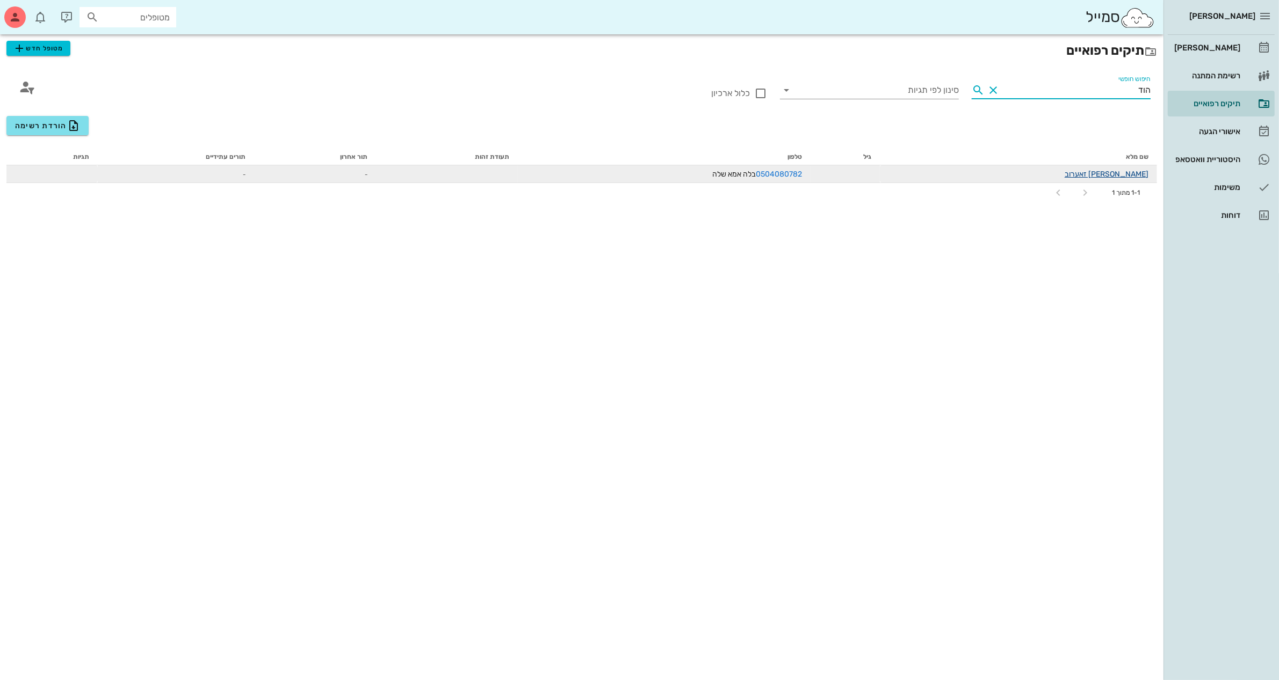
type input "הוד"
click at [1118, 175] on link "[PERSON_NAME] זאערוב" at bounding box center [1106, 174] width 84 height 9
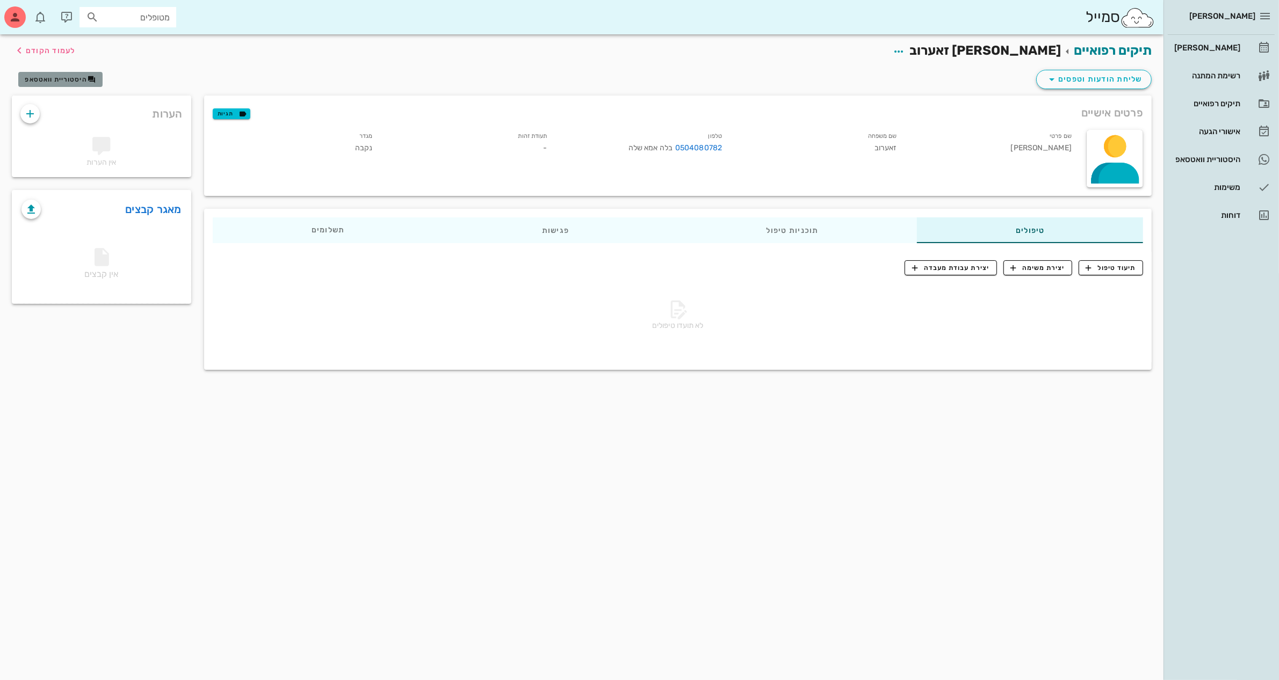
click at [63, 72] on button "היסטוריית וואטסאפ" at bounding box center [60, 79] width 84 height 15
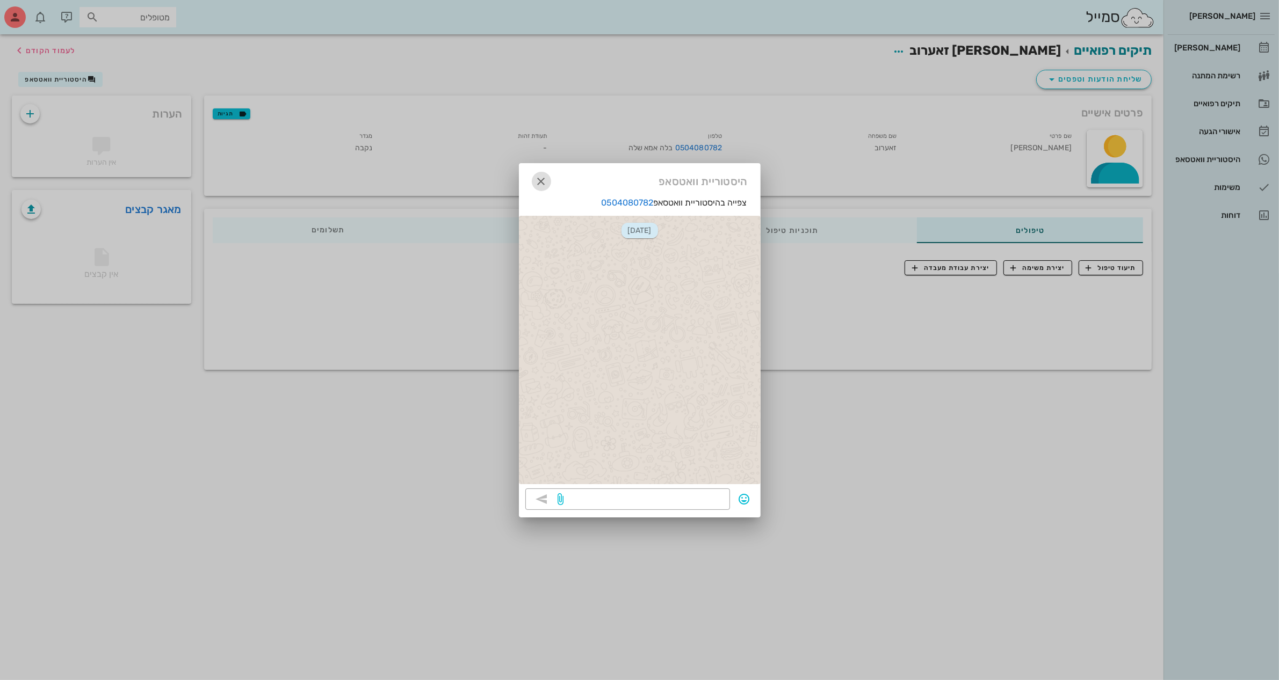
click at [543, 182] on icon "button" at bounding box center [541, 181] width 13 height 13
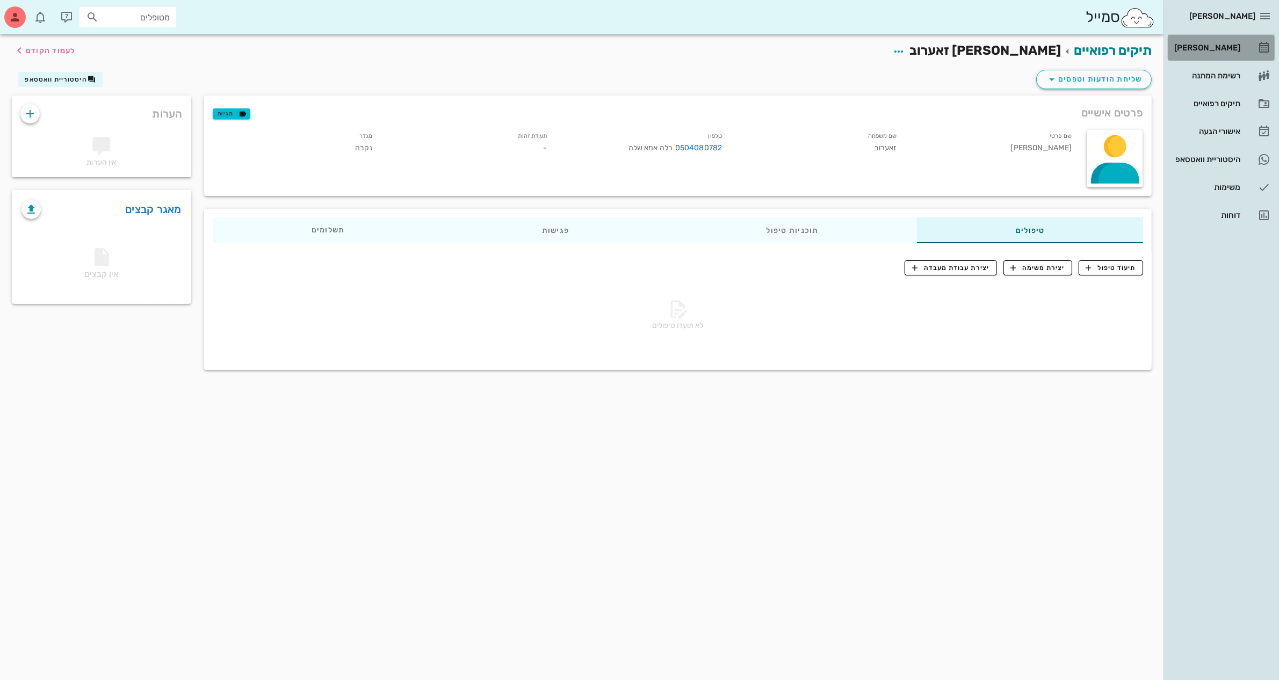
click at [1219, 46] on div "[PERSON_NAME]" at bounding box center [1206, 47] width 68 height 9
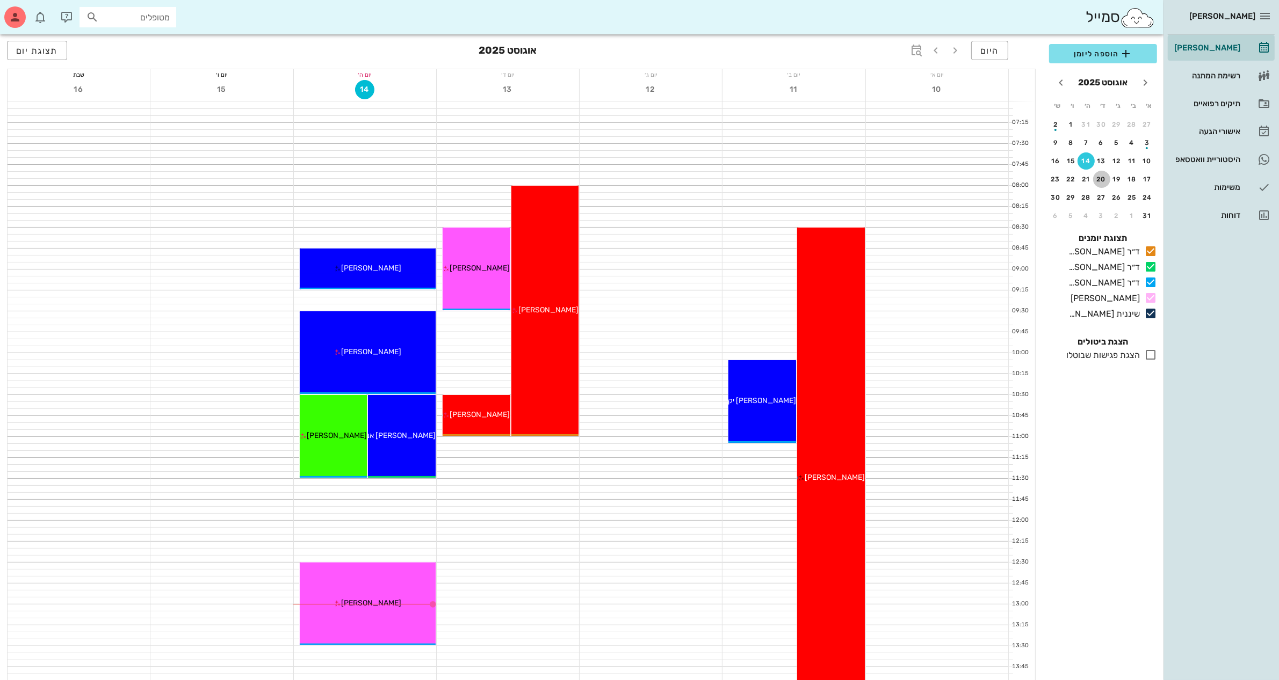
click at [1104, 177] on div "20" at bounding box center [1101, 180] width 17 height 8
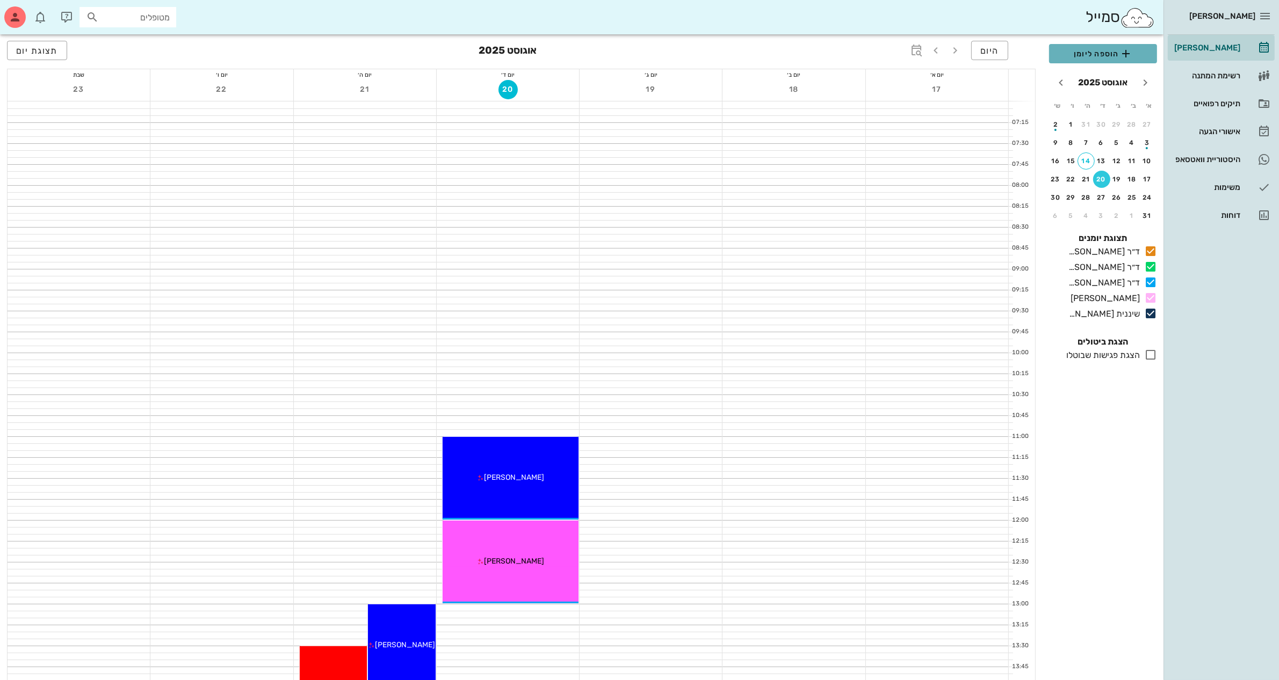
click at [1096, 52] on span "הוספה ליומן" at bounding box center [1102, 53] width 91 height 13
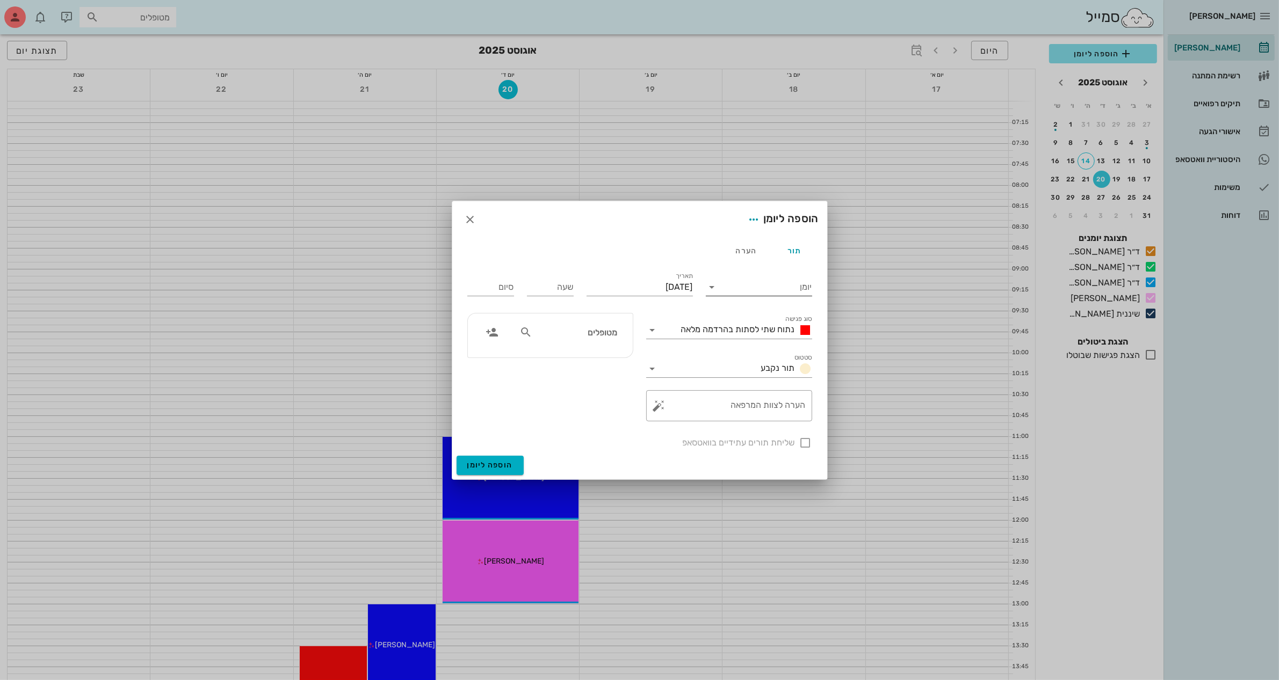
click at [723, 290] on input "יומן" at bounding box center [766, 287] width 91 height 17
click at [775, 323] on div "ד״ר [PERSON_NAME]" at bounding box center [761, 321] width 95 height 10
click at [650, 286] on input "[DATE]" at bounding box center [639, 287] width 106 height 17
click at [547, 289] on input "שעה" at bounding box center [550, 287] width 47 height 17
type input "15:00"
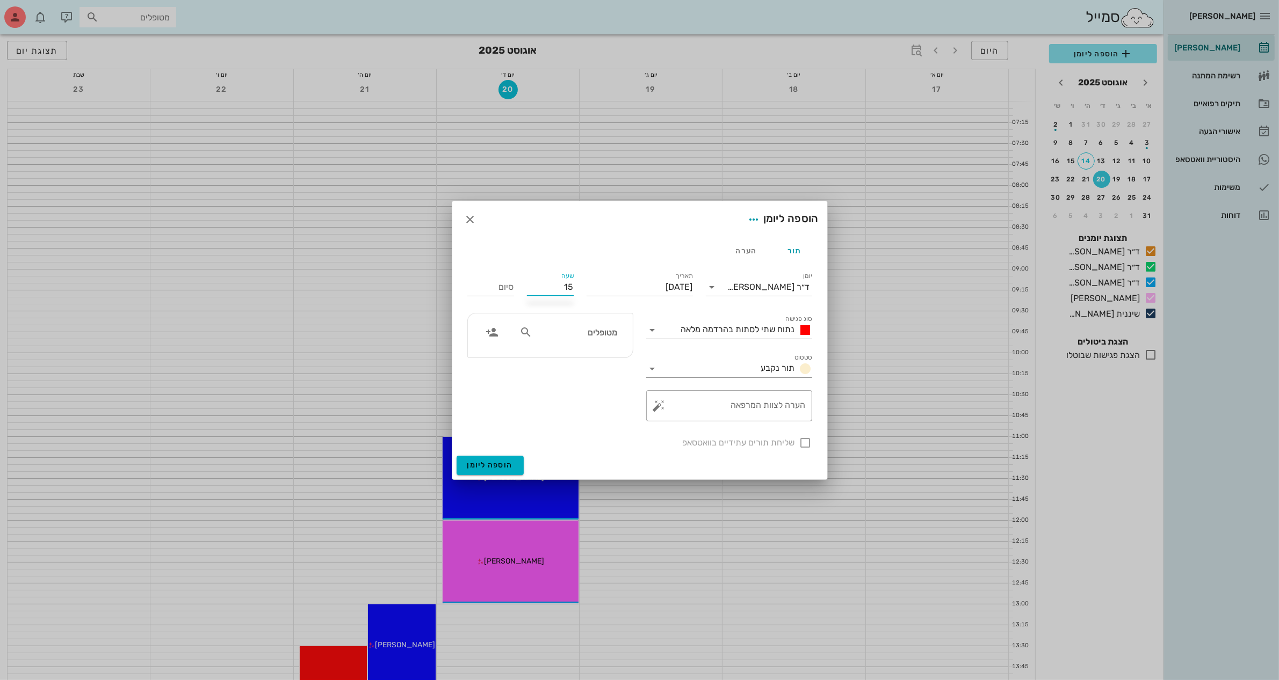
click at [456, 456] on button "הוספה ליומן" at bounding box center [489, 465] width 67 height 19
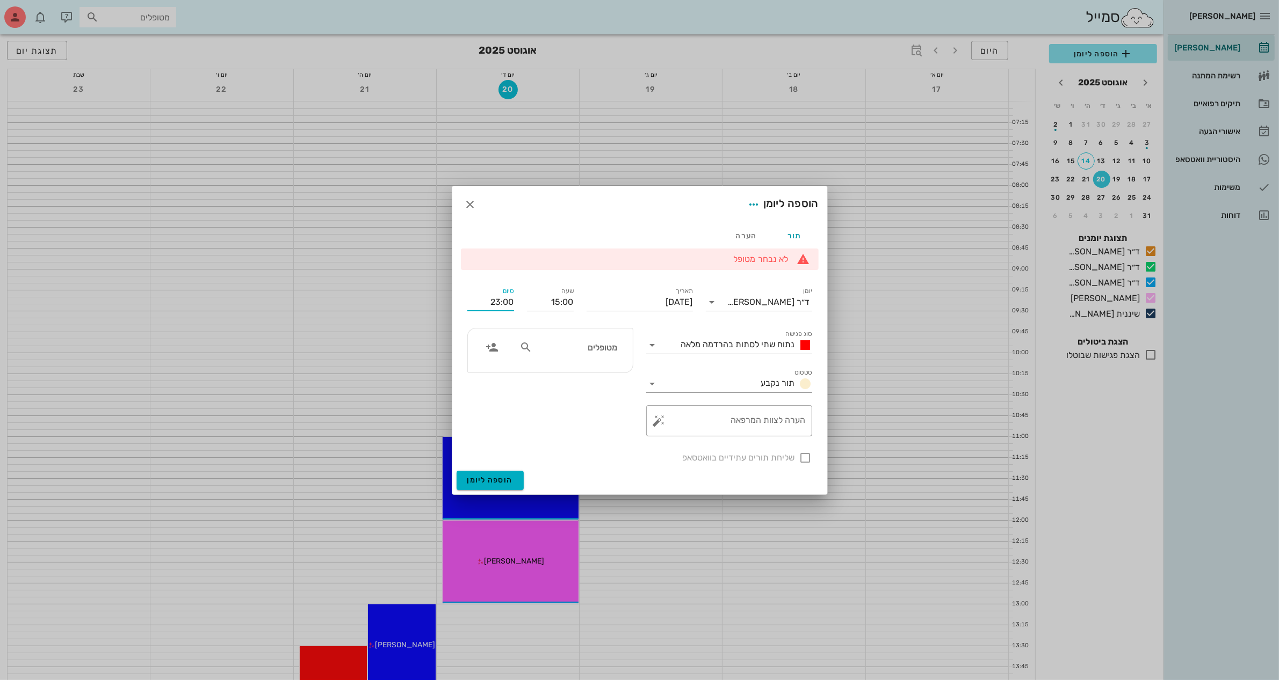
click at [496, 300] on input "23:00" at bounding box center [490, 302] width 47 height 17
type input "16:00"
click at [568, 361] on div "מטופלים" at bounding box center [568, 350] width 111 height 27
click at [583, 352] on input "text" at bounding box center [575, 347] width 83 height 14
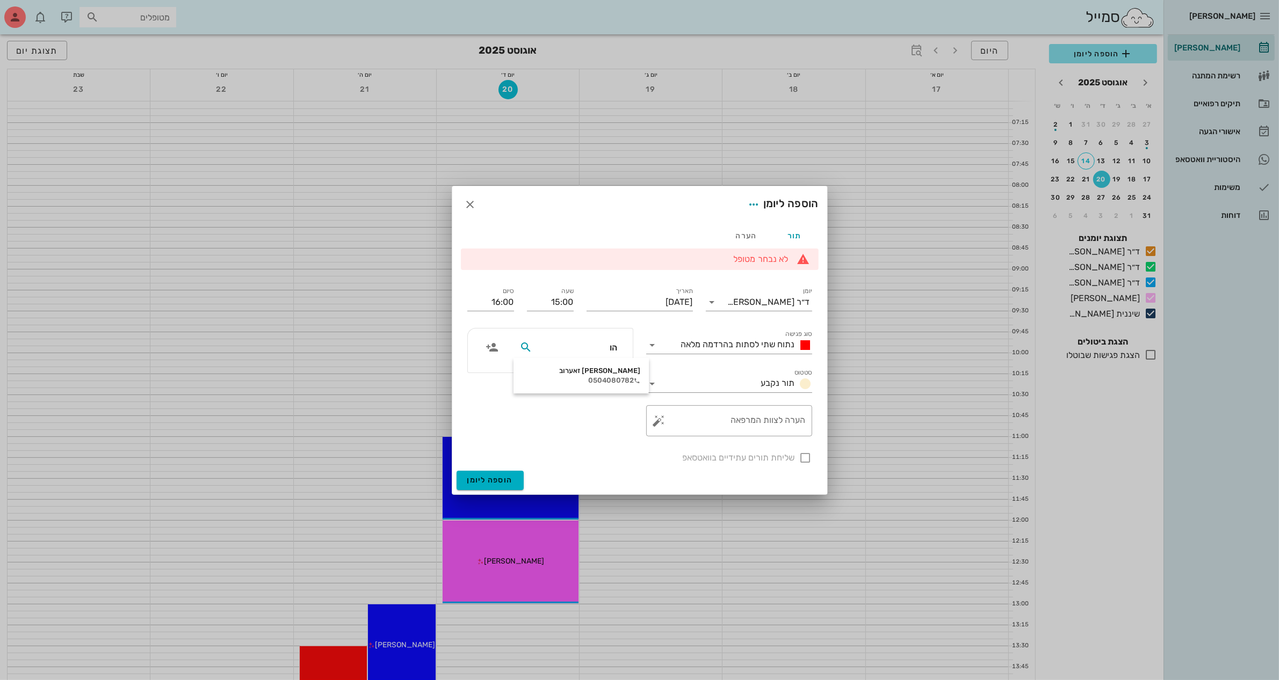
type input "הוד"
click at [587, 372] on div "[PERSON_NAME] זאערוב" at bounding box center [581, 371] width 118 height 9
click at [677, 350] on input "סוג פגישה" at bounding box center [669, 345] width 16 height 17
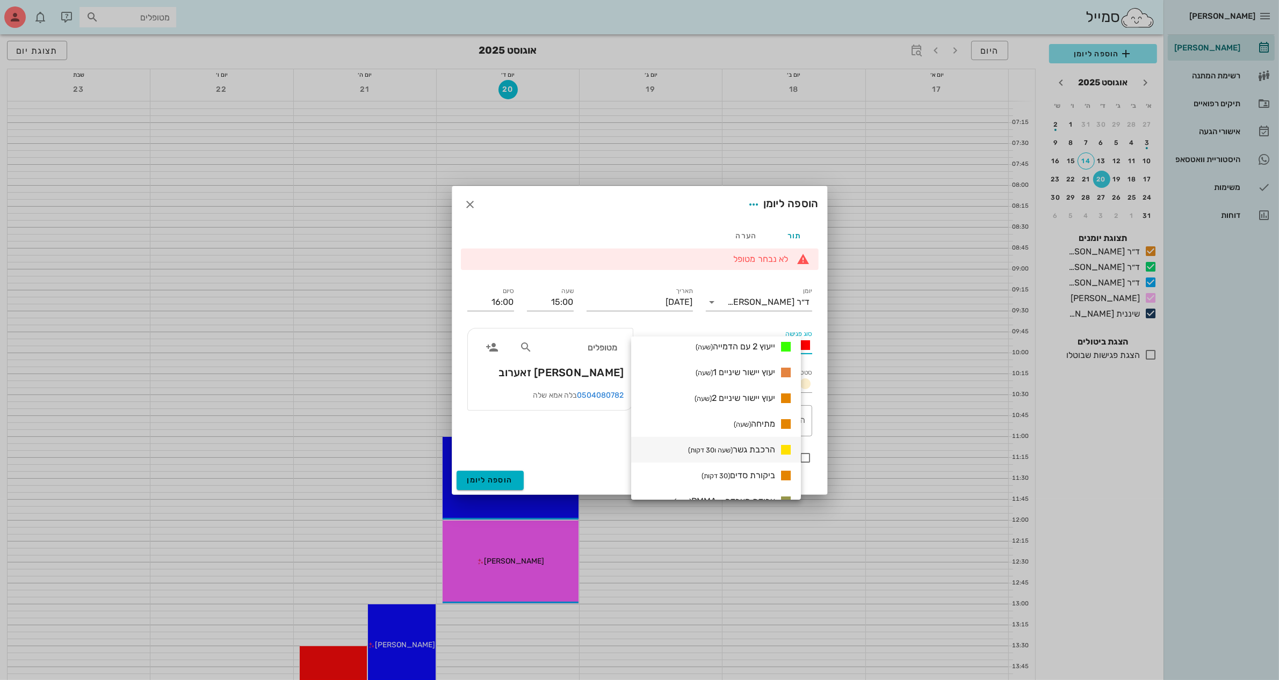
scroll to position [500, 0]
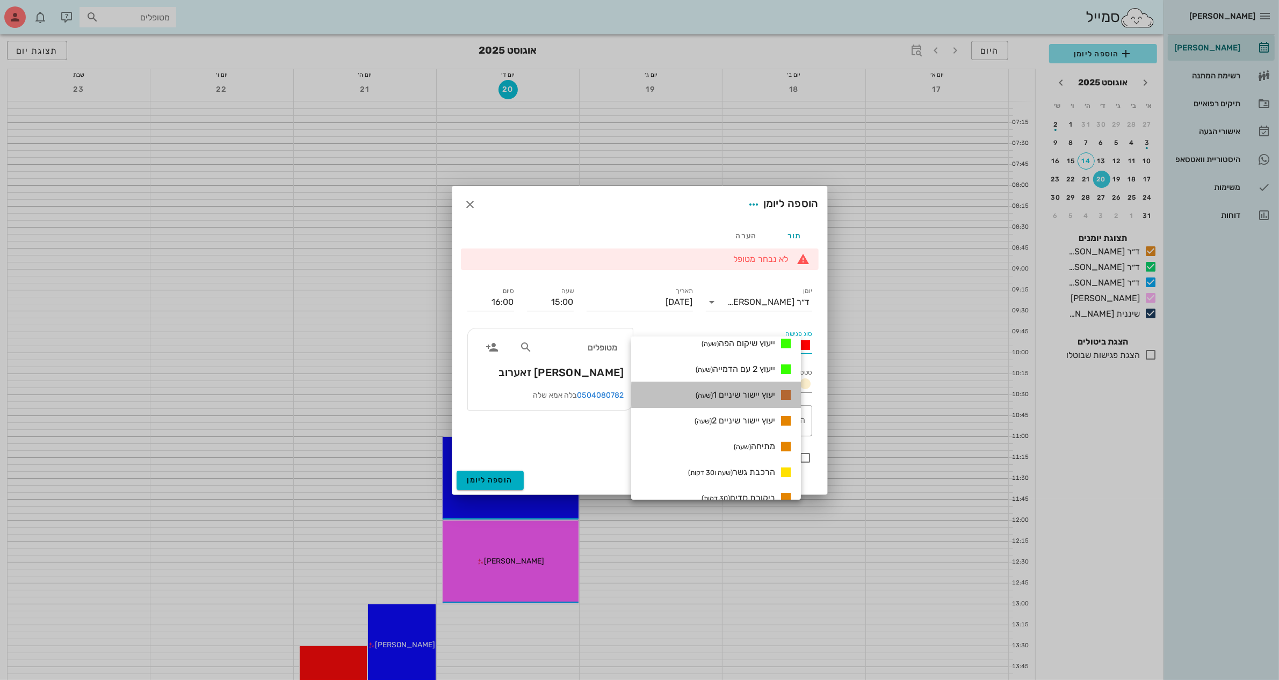
click at [753, 392] on span "יעוץ יישור שיניים 1 (שעה)" at bounding box center [734, 395] width 79 height 10
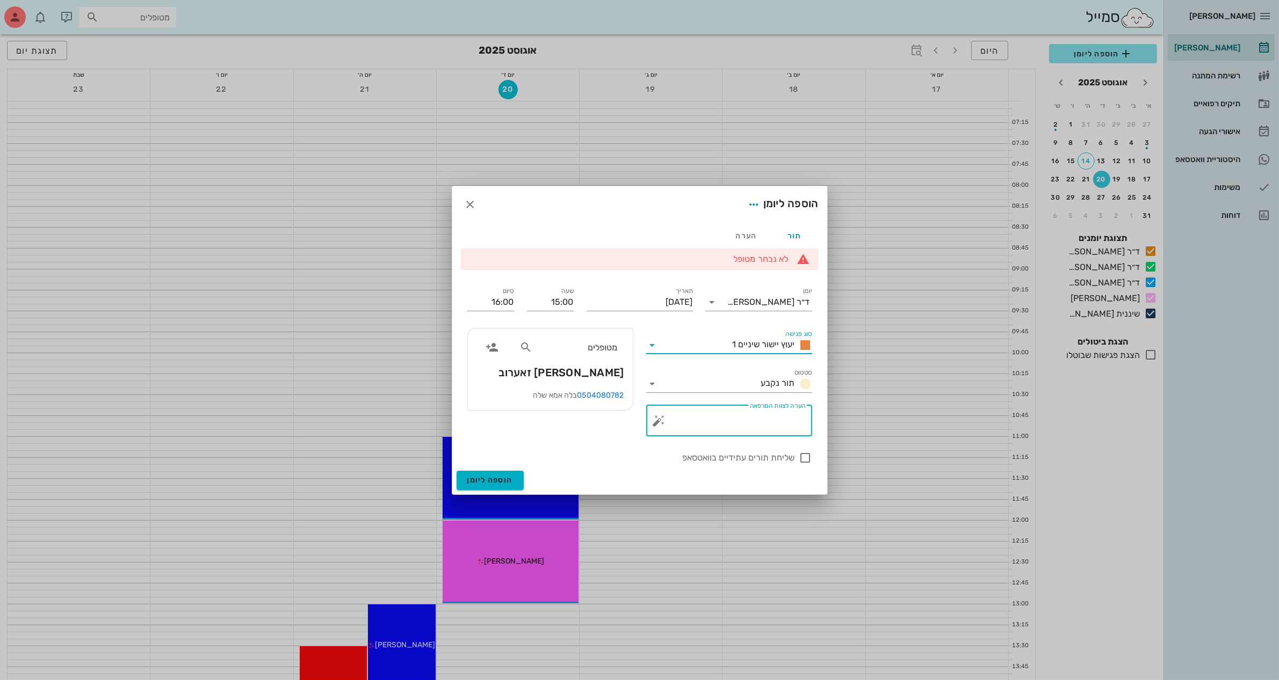
click at [744, 420] on textarea "הערה לצוות המרפאה" at bounding box center [733, 424] width 144 height 26
type textarea "י"
type textarea "יעוץ חישור-[PERSON_NAME]([PERSON_NAME])"
click at [801, 460] on div at bounding box center [805, 458] width 18 height 18
checkbox input "true"
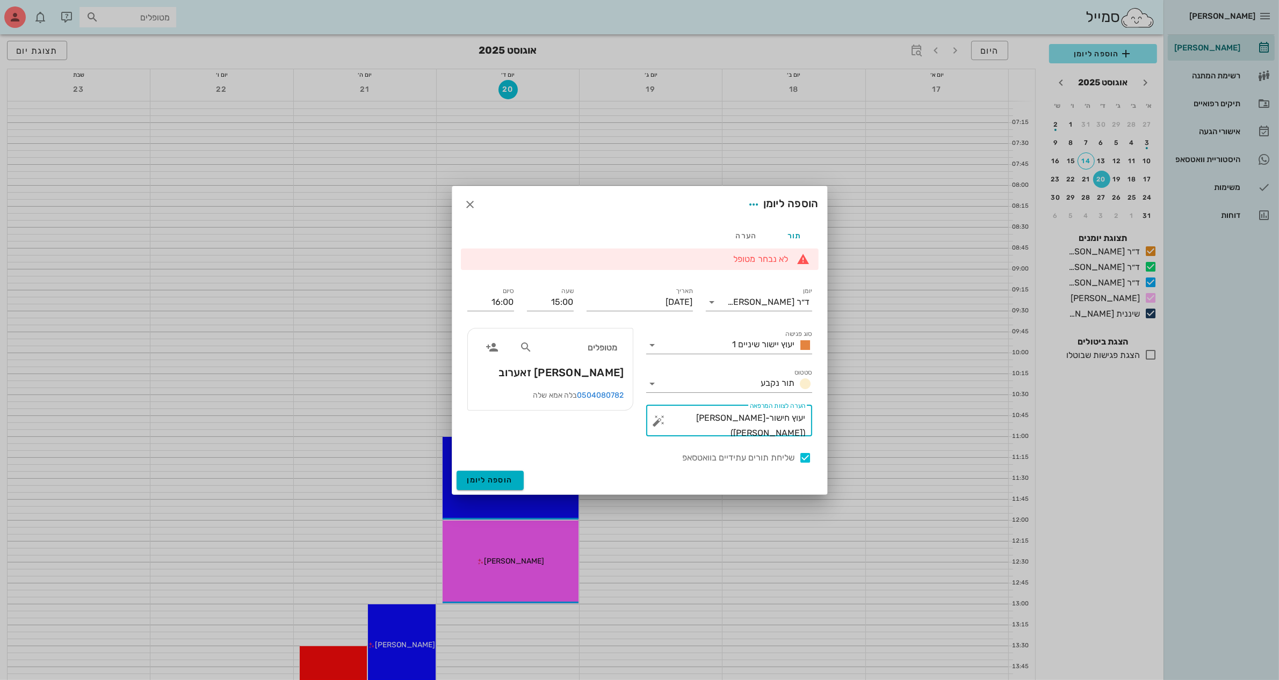
click at [777, 416] on textarea "יעוץ חישור-[PERSON_NAME]([PERSON_NAME])" at bounding box center [733, 424] width 144 height 26
click at [760, 412] on textarea "יעוץ יישור-[PERSON_NAME]([PERSON_NAME])" at bounding box center [733, 424] width 144 height 26
type textarea "יעוץ יישור-[PERSON_NAME]([PERSON_NAME])"
click at [481, 475] on button "הוספה ליומן" at bounding box center [489, 480] width 67 height 19
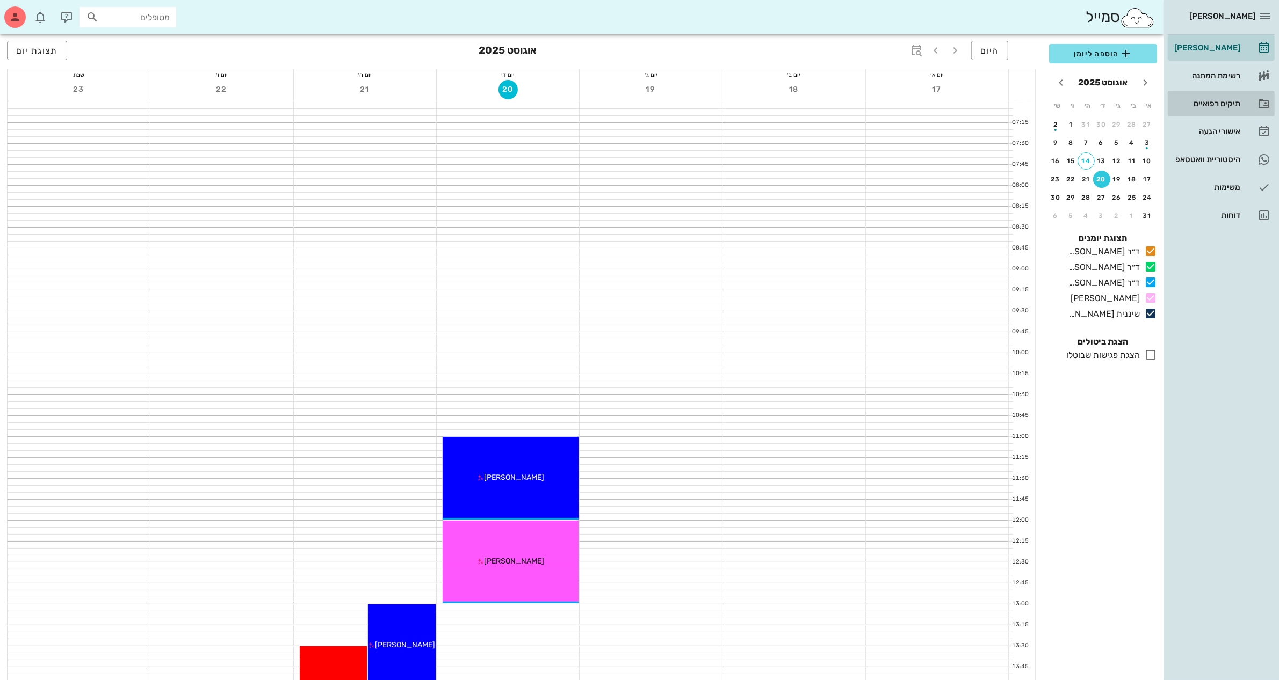
click at [1203, 98] on div "תיקים רפואיים" at bounding box center [1206, 103] width 68 height 17
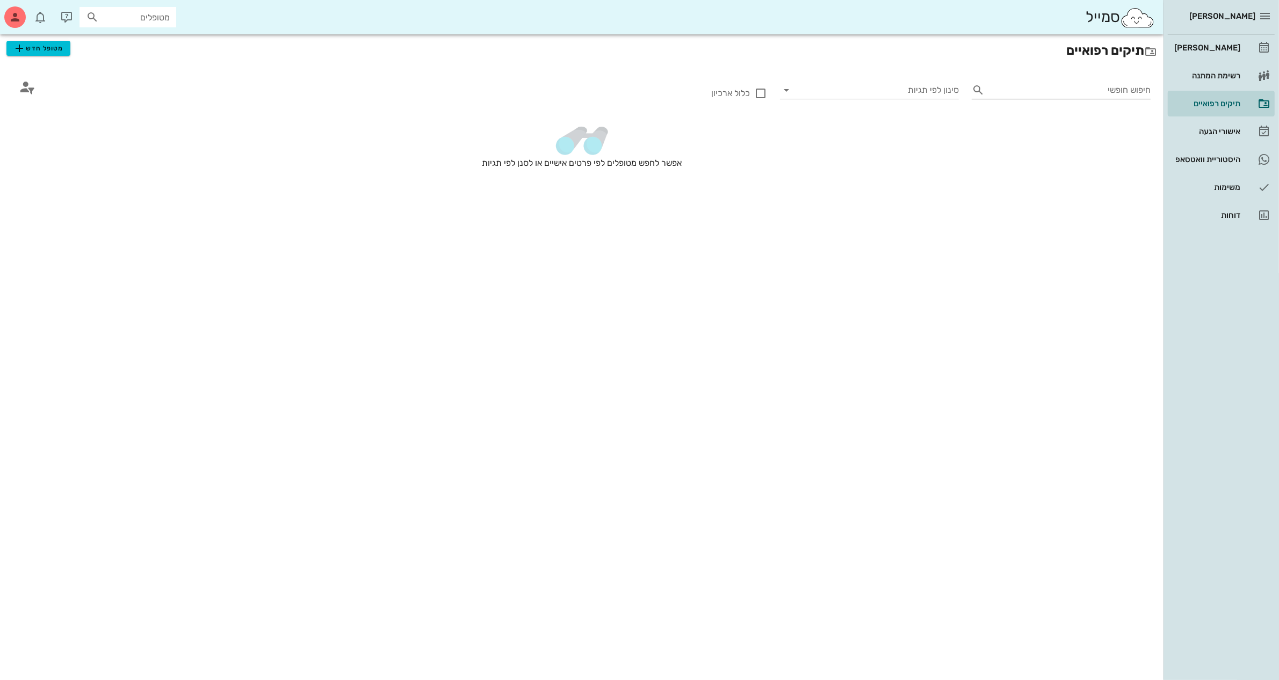
click at [1020, 89] on input "חיפוש חופשי" at bounding box center [1070, 90] width 162 height 17
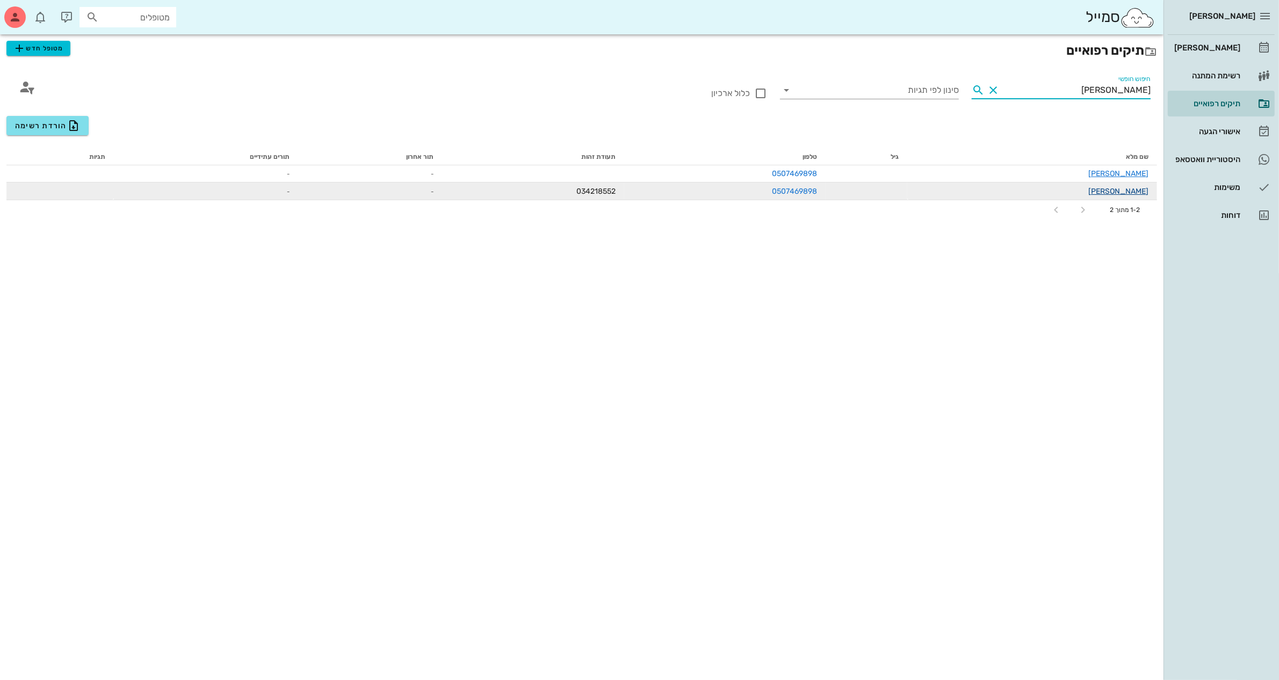
type input "[PERSON_NAME]"
click at [1128, 187] on link "[PERSON_NAME]" at bounding box center [1118, 191] width 60 height 9
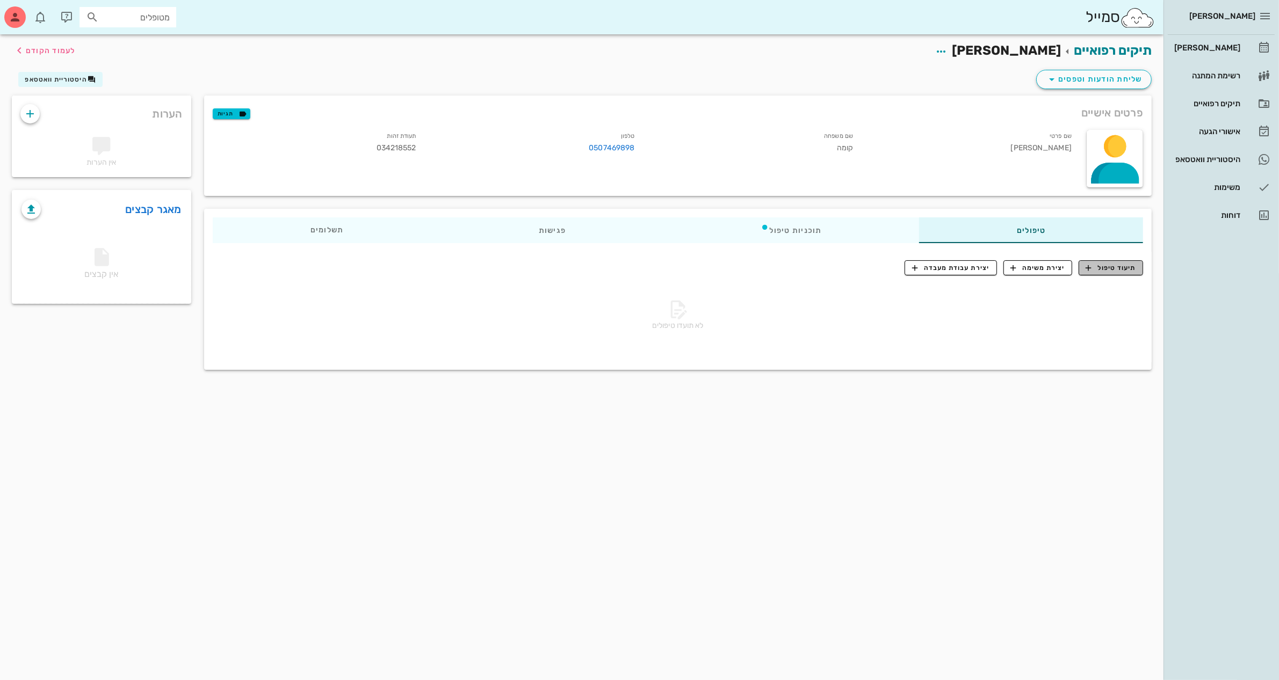
click at [1104, 269] on span "תיעוד טיפול" at bounding box center [1111, 268] width 50 height 10
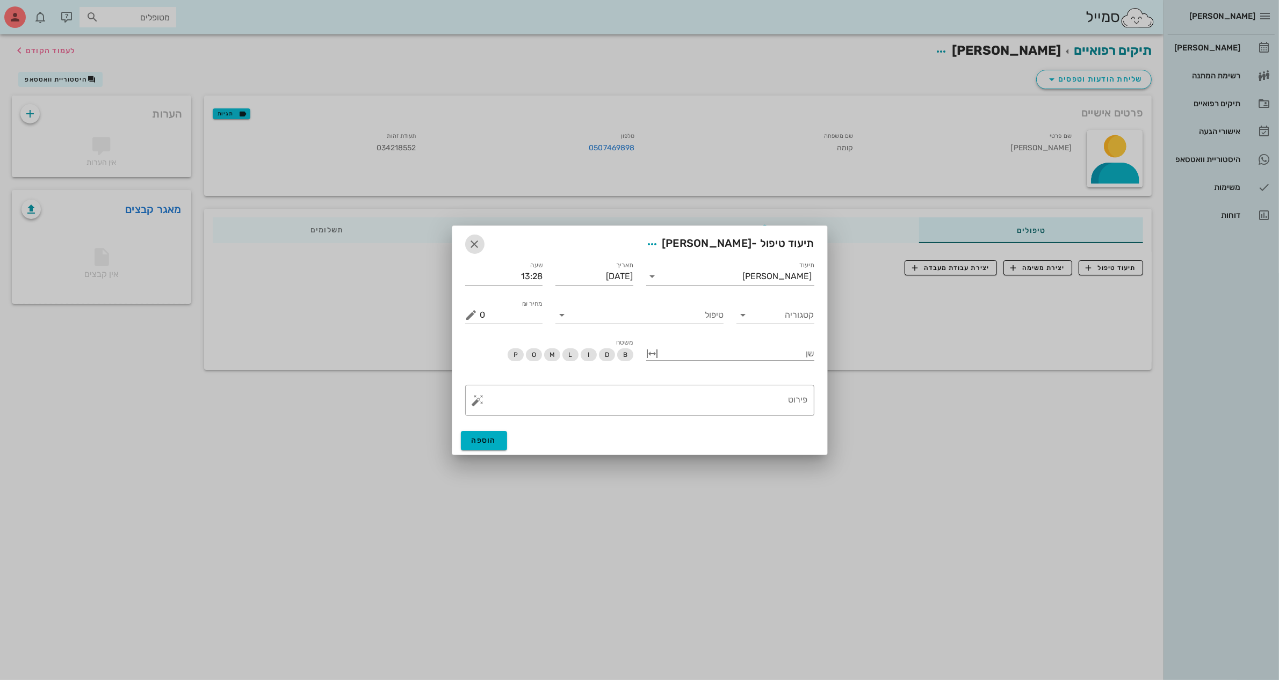
click at [471, 247] on icon "button" at bounding box center [474, 244] width 13 height 13
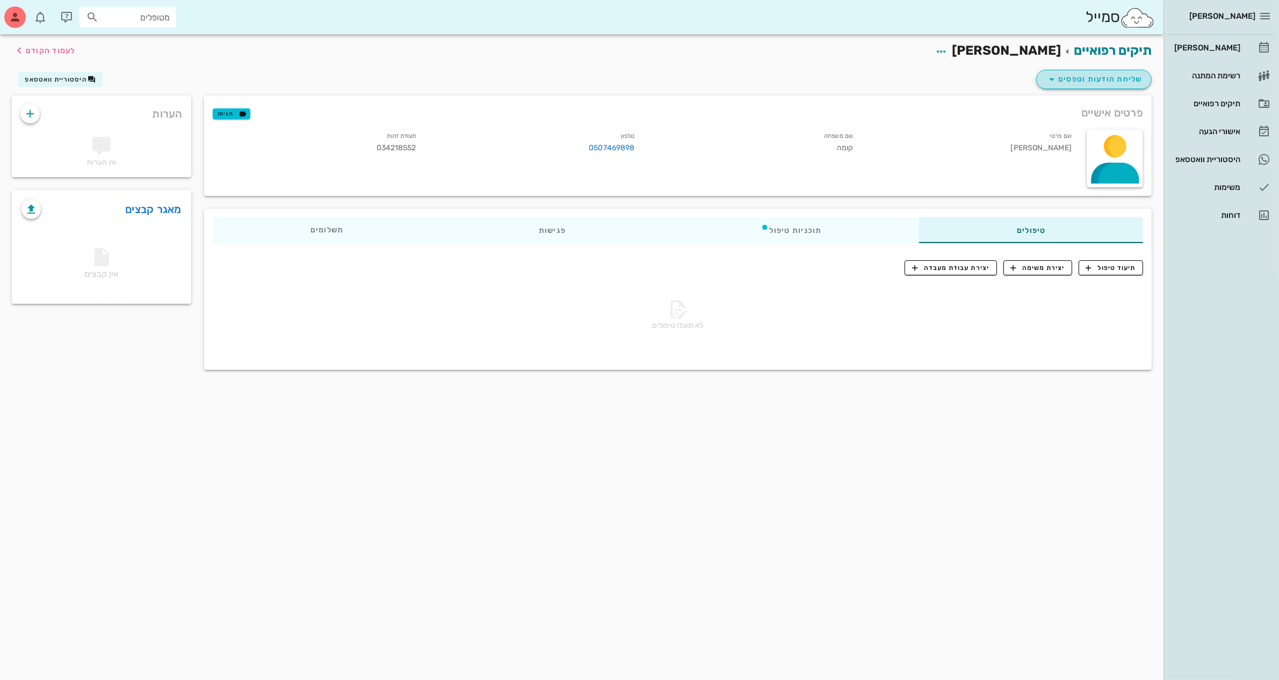
click at [1105, 75] on span "שליחת הודעות וטפסים" at bounding box center [1093, 79] width 97 height 13
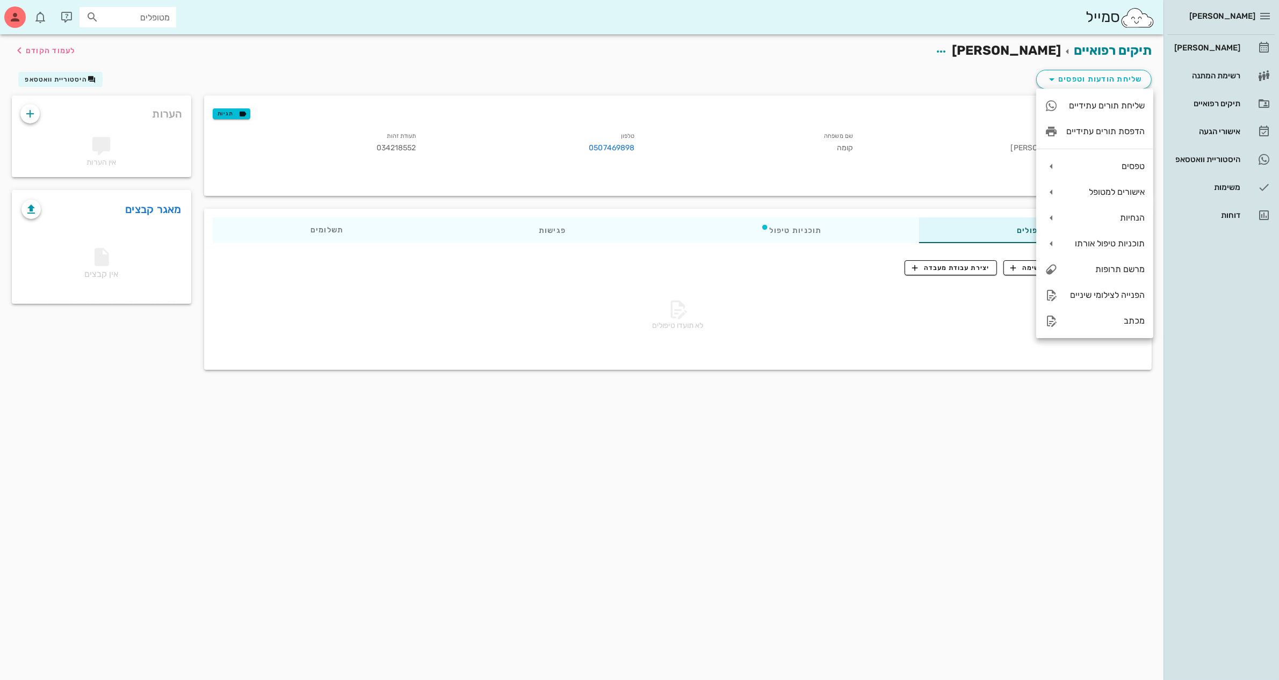
click at [951, 76] on div "שליחת הודעות וטפסים היסטוריית וואטסאפ" at bounding box center [581, 82] width 1152 height 28
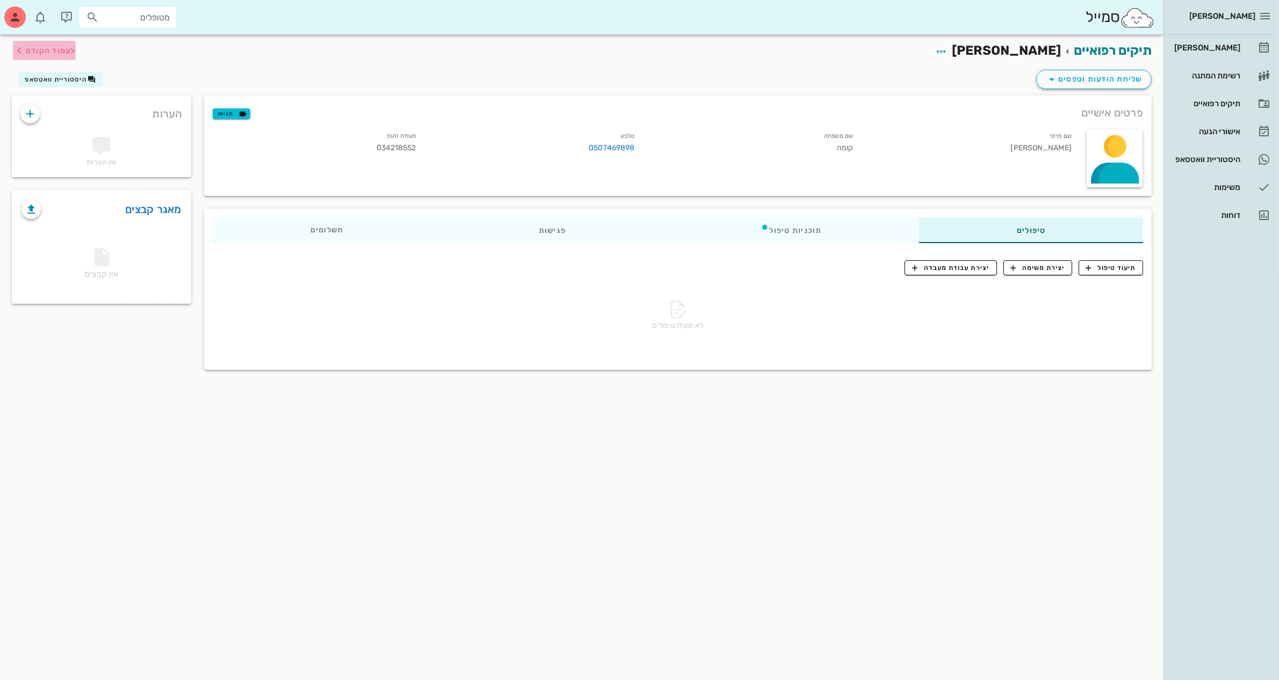
click at [63, 47] on span "לעמוד הקודם" at bounding box center [51, 50] width 50 height 9
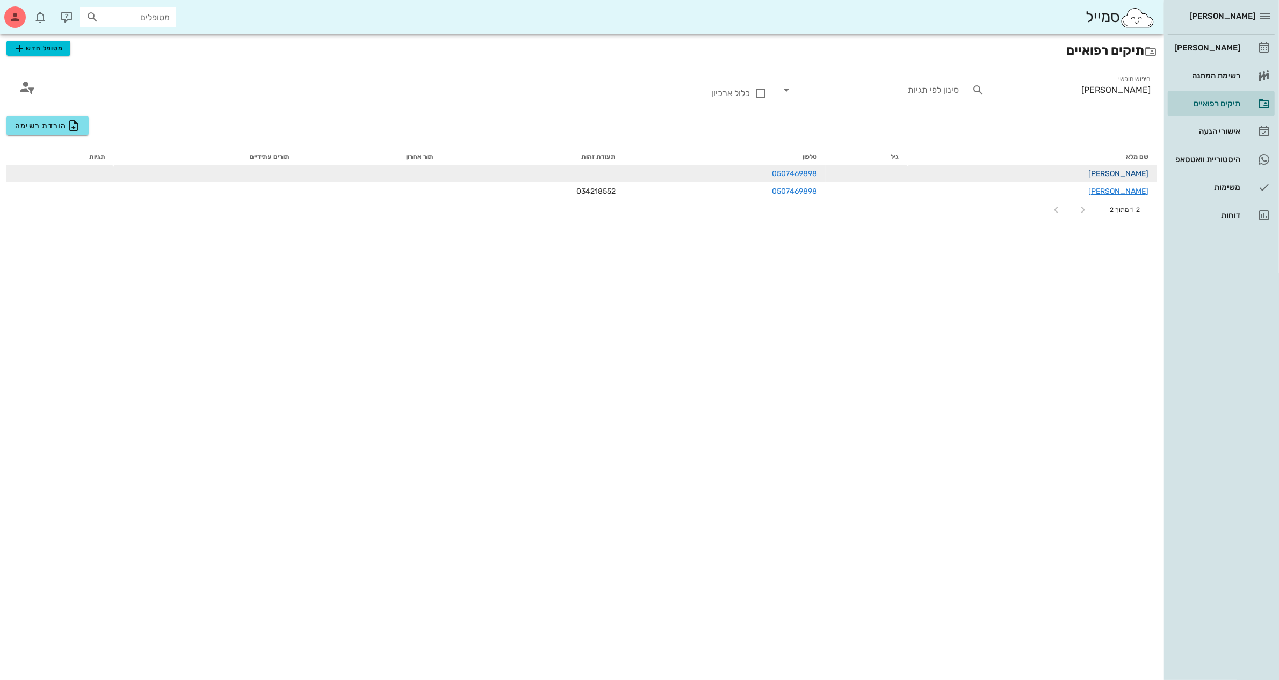
click at [1139, 175] on link "[PERSON_NAME]" at bounding box center [1118, 173] width 60 height 9
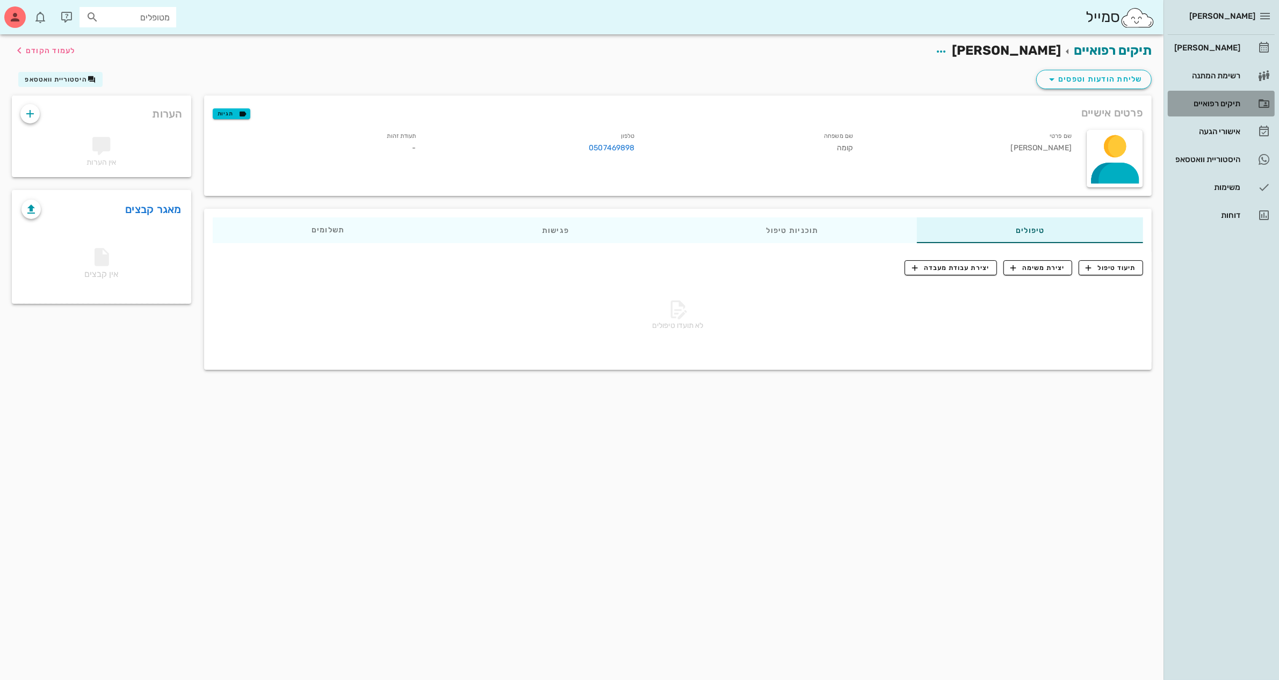
click at [1202, 100] on div "תיקים רפואיים" at bounding box center [1206, 103] width 68 height 9
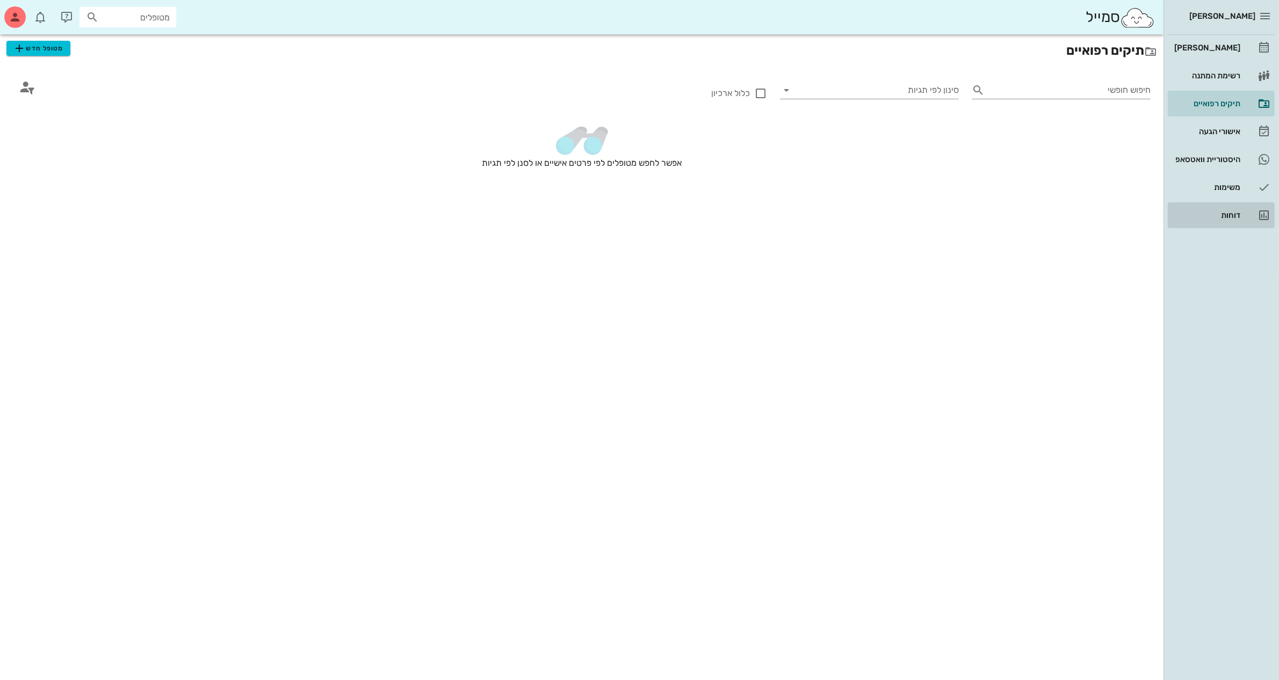
click at [1231, 212] on div "דוחות" at bounding box center [1206, 215] width 68 height 9
